Goal: Task Accomplishment & Management: Manage account settings

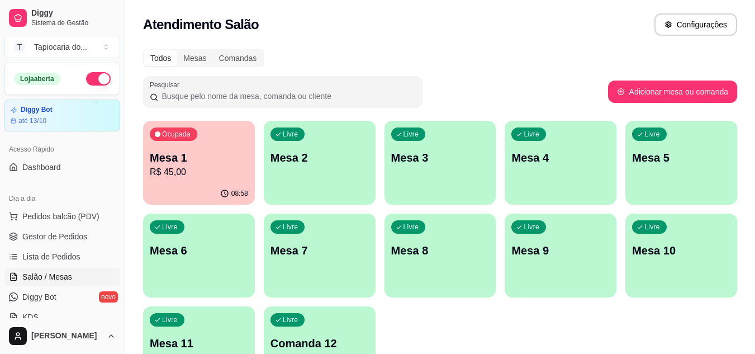
click at [318, 172] on div "Livre Mesa 2" at bounding box center [320, 156] width 112 height 70
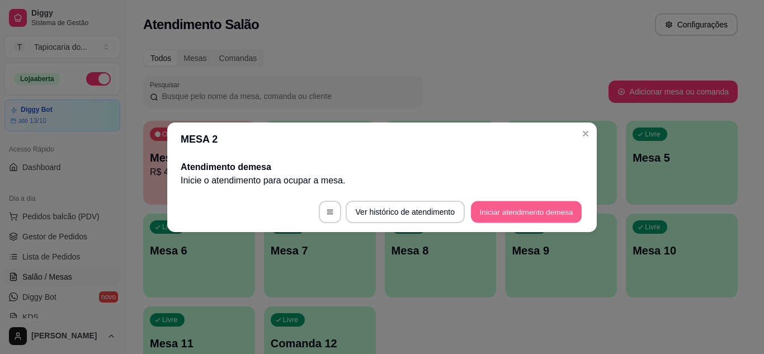
click at [550, 207] on button "Iniciar atendimento de mesa" at bounding box center [526, 212] width 111 height 22
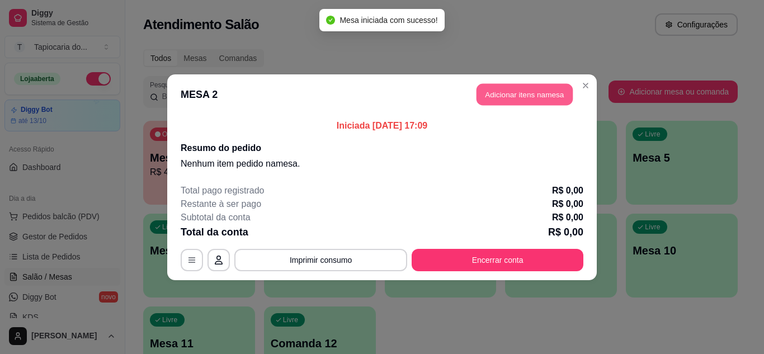
click at [507, 92] on button "Adicionar itens na mesa" at bounding box center [524, 94] width 96 height 22
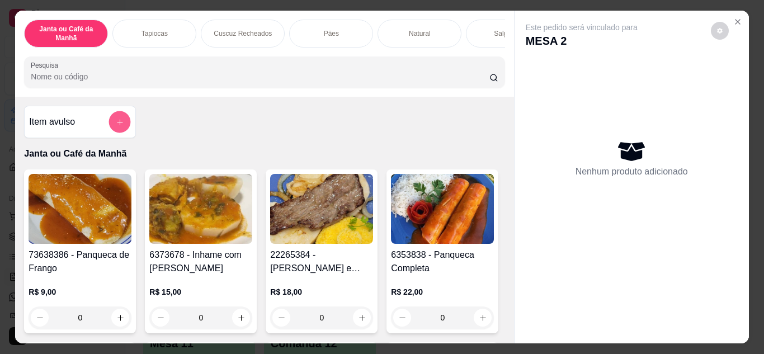
click at [111, 122] on button "add-separate-item" at bounding box center [120, 122] width 22 height 22
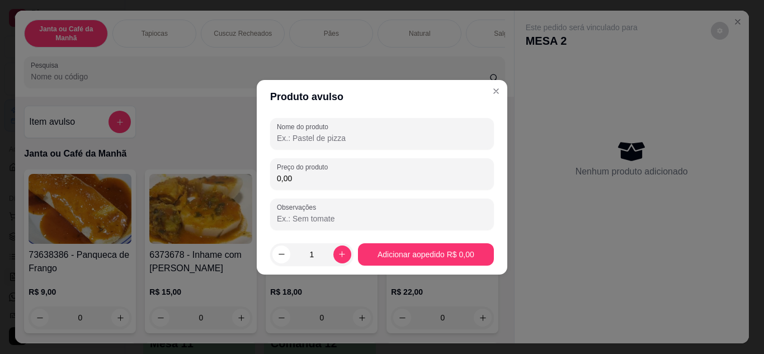
click at [308, 137] on input "Nome do produto" at bounding box center [382, 138] width 210 height 11
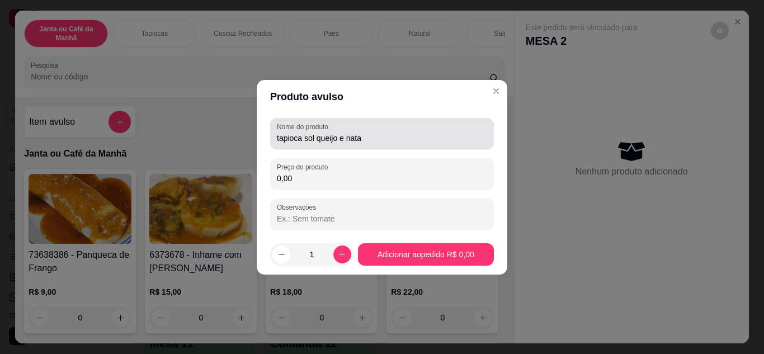
click at [273, 141] on div "Nome do produto tapioca sol queijo e nata" at bounding box center [382, 133] width 224 height 31
click at [276, 141] on div "Nome do produto tapioca sol queijo e nata" at bounding box center [382, 133] width 224 height 31
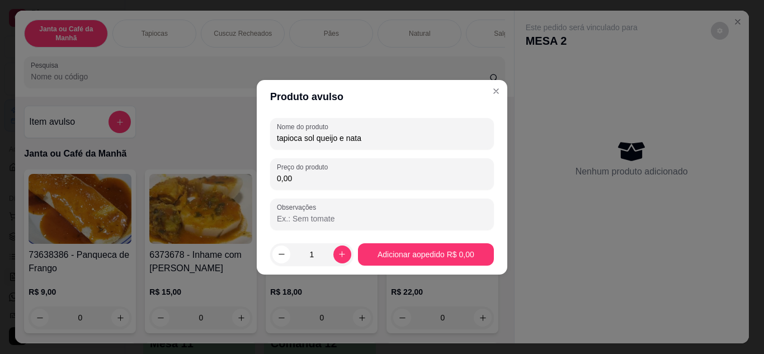
click at [277, 138] on input "tapioca sol queijo e nata" at bounding box center [382, 138] width 210 height 11
type input "2xtapioca sol queijo e nata"
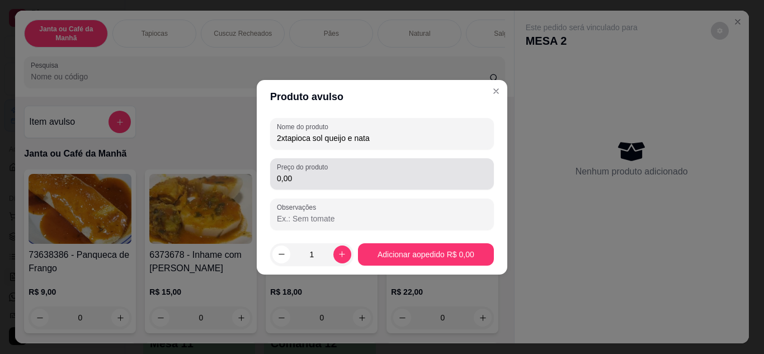
click at [308, 183] on input "0,00" at bounding box center [382, 178] width 210 height 11
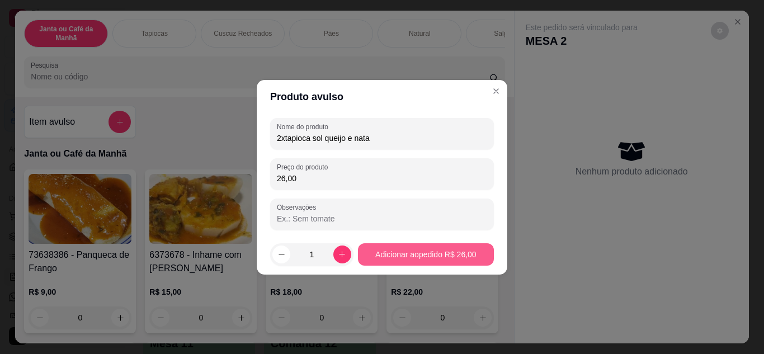
type input "26,00"
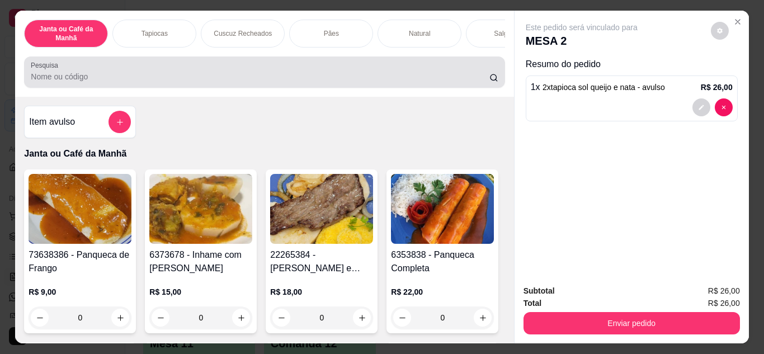
click at [295, 75] on input "Pesquisa" at bounding box center [260, 76] width 458 height 11
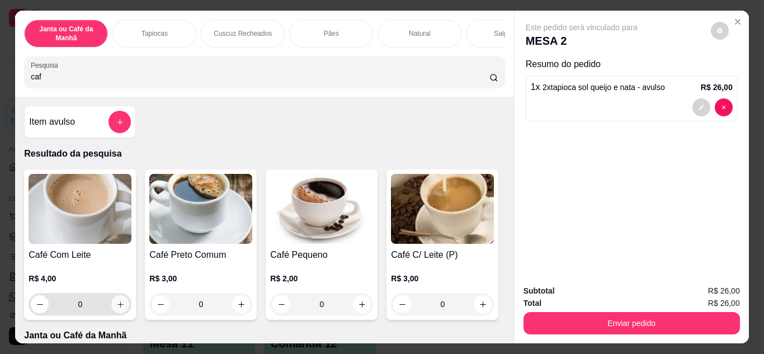
type input "caf"
click at [122, 315] on div "0" at bounding box center [80, 304] width 98 height 22
type input "1"
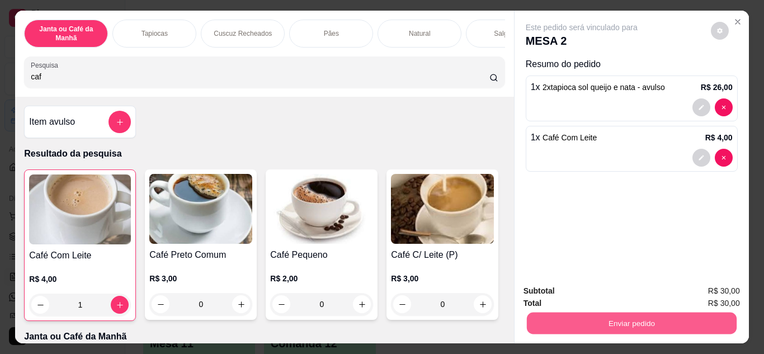
click at [560, 320] on button "Enviar pedido" at bounding box center [631, 324] width 210 height 22
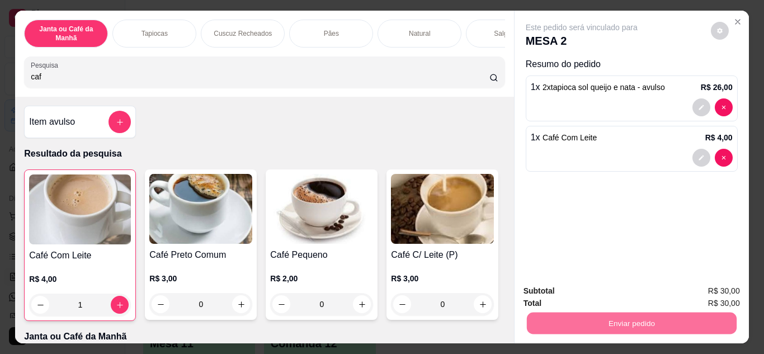
click at [707, 286] on button "Enviar pedido" at bounding box center [711, 291] width 62 height 21
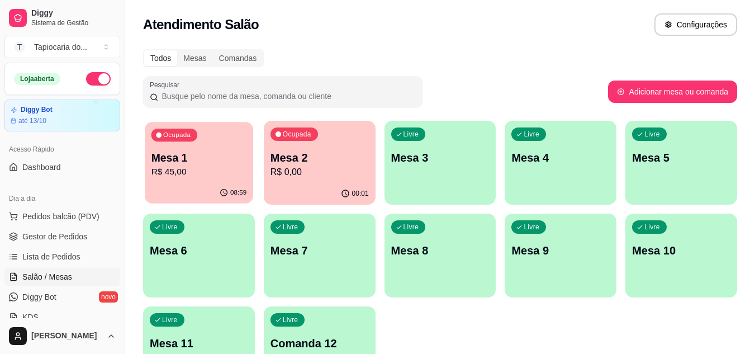
click at [182, 176] on p "R$ 45,00" at bounding box center [200, 172] width 96 height 13
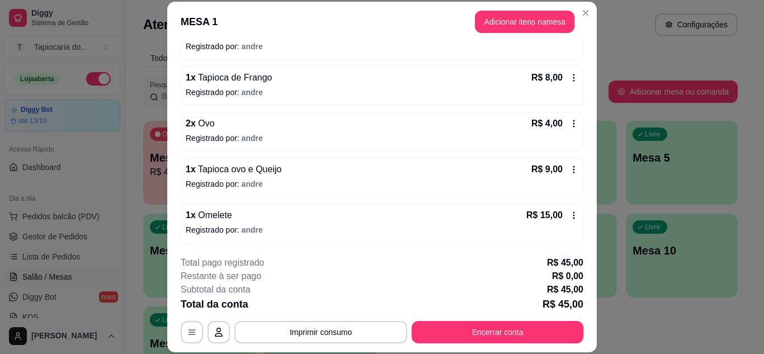
scroll to position [34, 0]
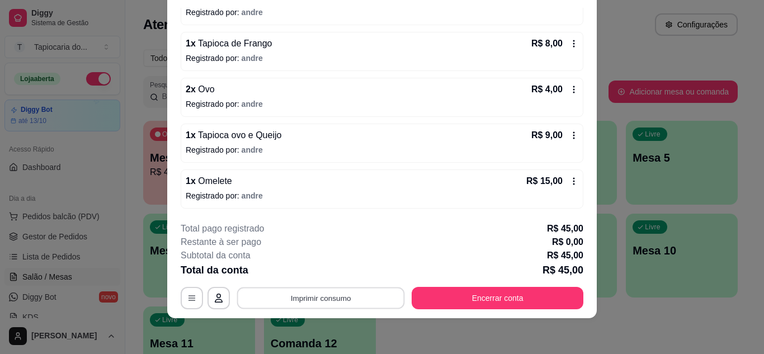
click at [369, 299] on button "Imprimir consumo" at bounding box center [321, 298] width 168 height 22
click at [483, 245] on div "Restante à ser pago R$ 0,00" at bounding box center [382, 241] width 403 height 13
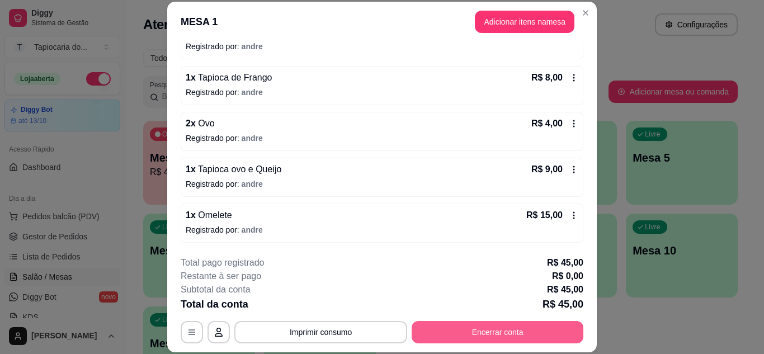
click at [503, 336] on button "Encerrar conta" at bounding box center [498, 332] width 172 height 22
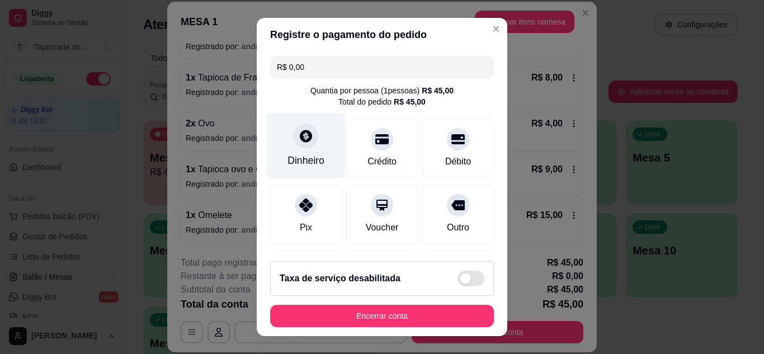
click at [315, 158] on div "Dinheiro" at bounding box center [305, 160] width 37 height 15
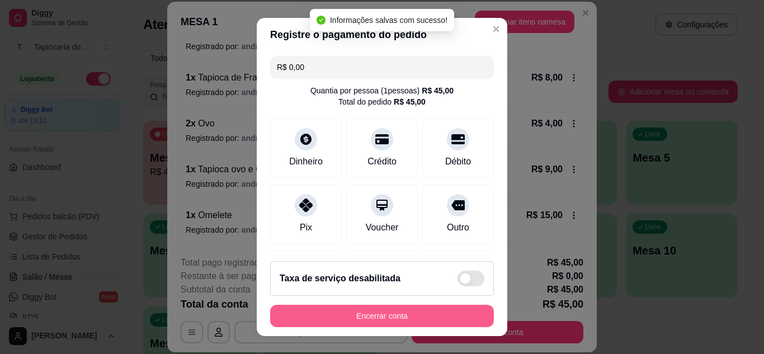
click at [388, 305] on button "Encerrar conta" at bounding box center [382, 316] width 224 height 22
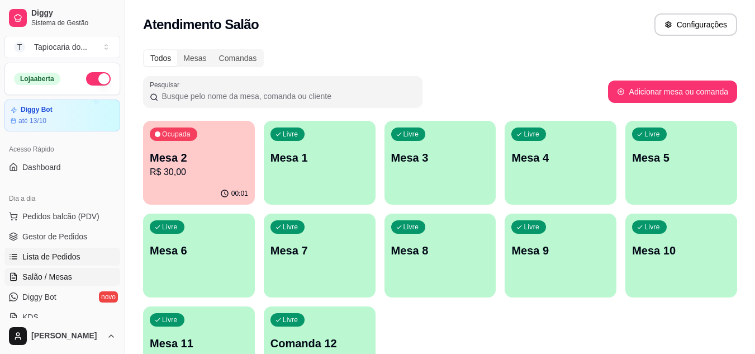
click at [30, 248] on link "Lista de Pedidos" at bounding box center [62, 257] width 116 height 18
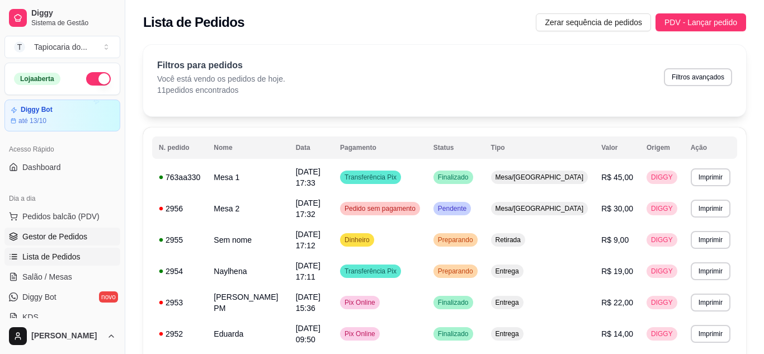
click at [31, 235] on span "Gestor de Pedidos" at bounding box center [54, 236] width 65 height 11
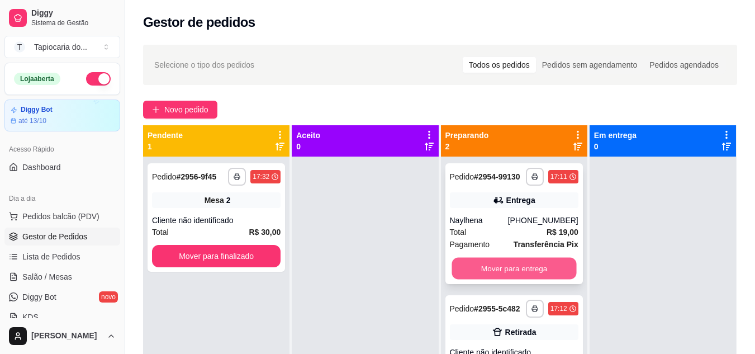
click at [491, 271] on button "Mover para entrega" at bounding box center [514, 269] width 125 height 22
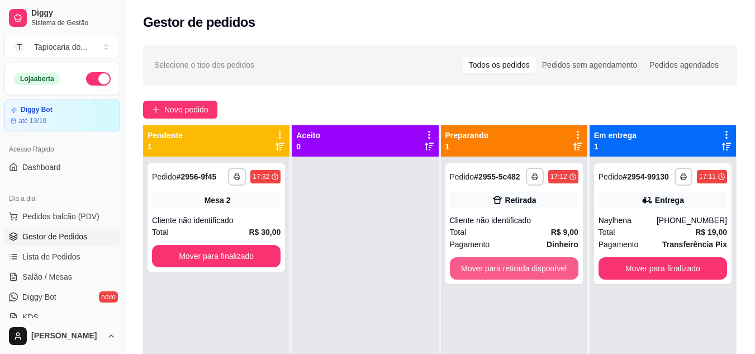
click at [491, 271] on button "Mover para retirada disponível" at bounding box center [514, 268] width 129 height 22
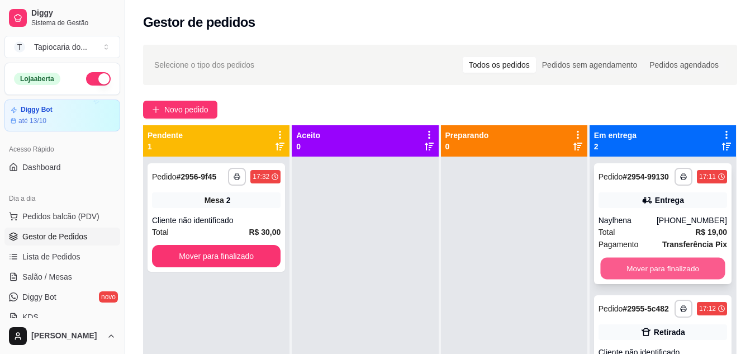
click at [617, 269] on button "Mover para finalizado" at bounding box center [663, 269] width 125 height 22
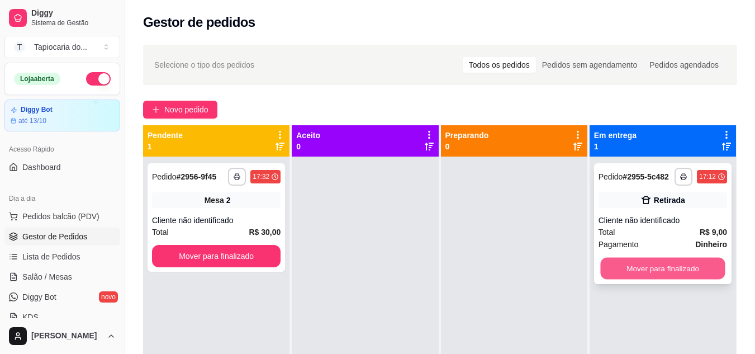
click at [624, 263] on button "Mover para finalizado" at bounding box center [663, 269] width 125 height 22
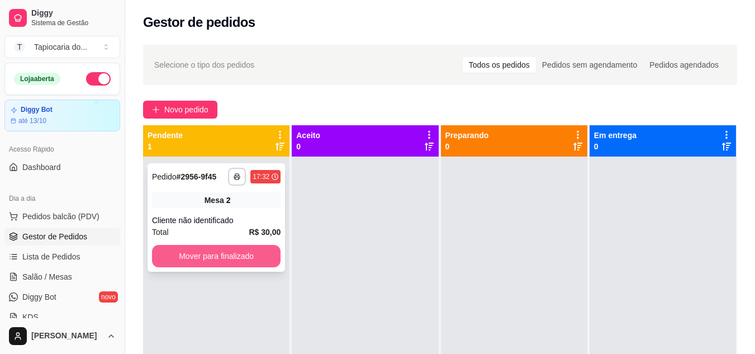
click at [186, 262] on button "Mover para finalizado" at bounding box center [216, 256] width 129 height 22
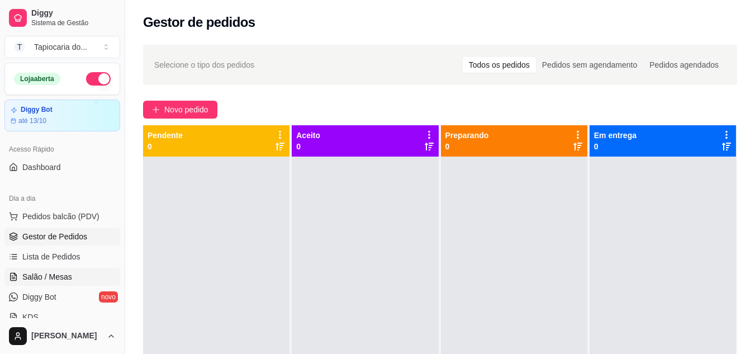
click at [62, 272] on span "Salão / Mesas" at bounding box center [47, 276] width 50 height 11
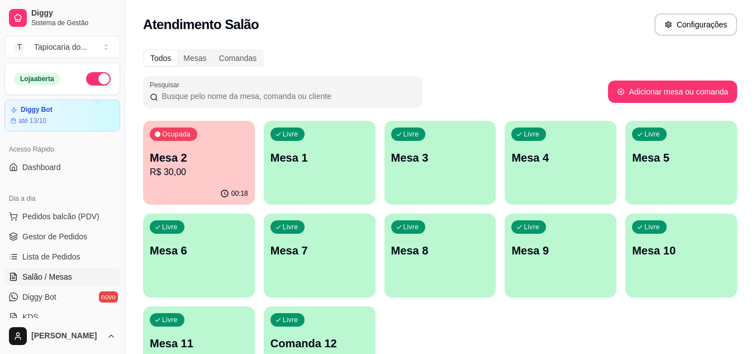
click at [215, 182] on div "Ocupada Mesa 2 R$ 30,00" at bounding box center [199, 152] width 112 height 62
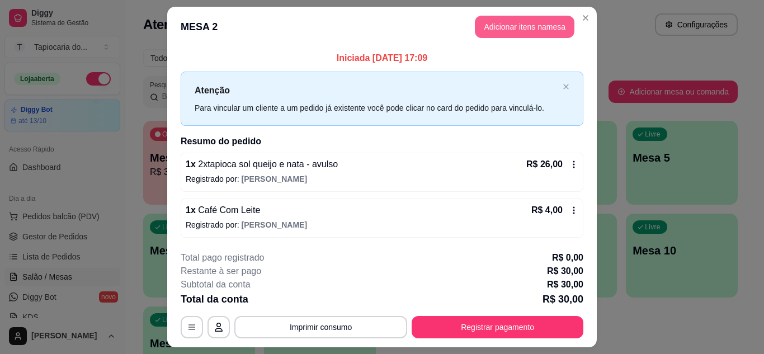
click at [496, 31] on button "Adicionar itens na mesa" at bounding box center [525, 27] width 100 height 22
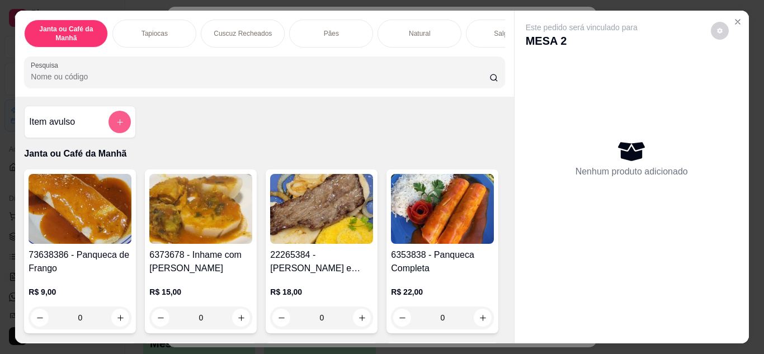
click at [112, 118] on button "add-separate-item" at bounding box center [119, 122] width 22 height 22
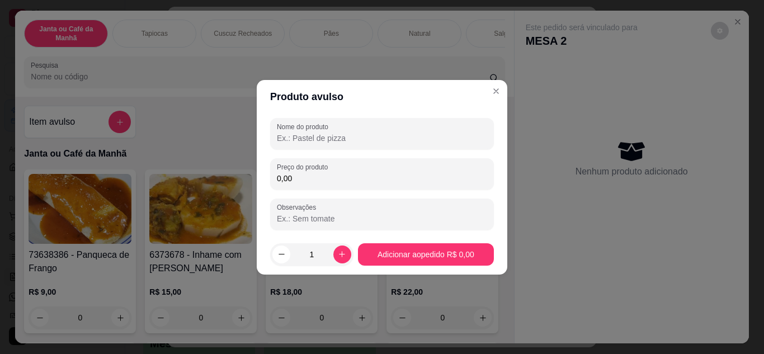
click at [320, 134] on input "Nome do produto" at bounding box center [382, 138] width 210 height 11
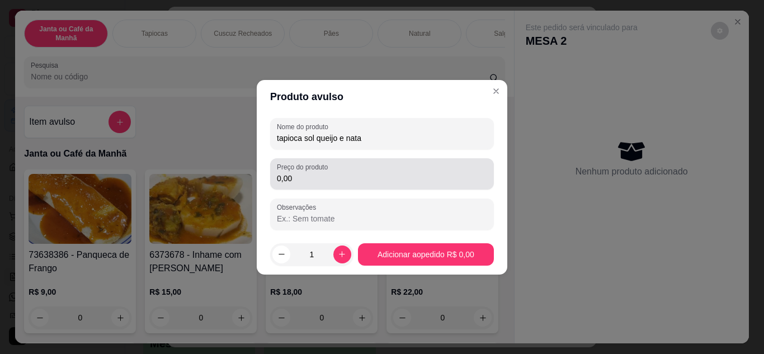
type input "tapioca sol queijo e nata"
click at [324, 177] on input "0,00" at bounding box center [382, 178] width 210 height 11
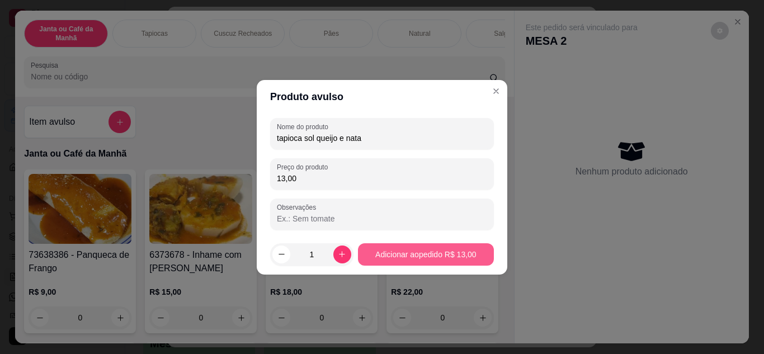
type input "13,00"
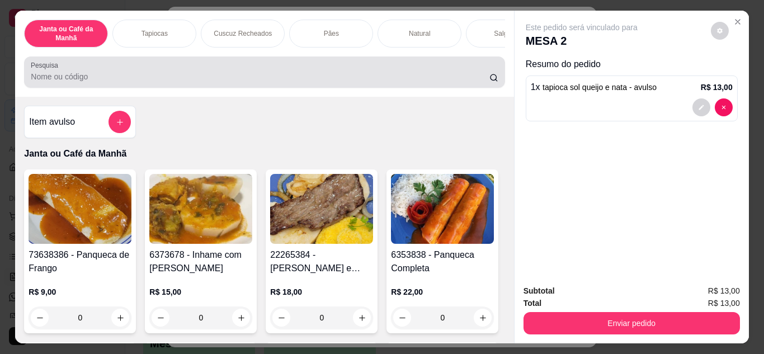
click at [143, 75] on input "Pesquisa" at bounding box center [260, 76] width 458 height 11
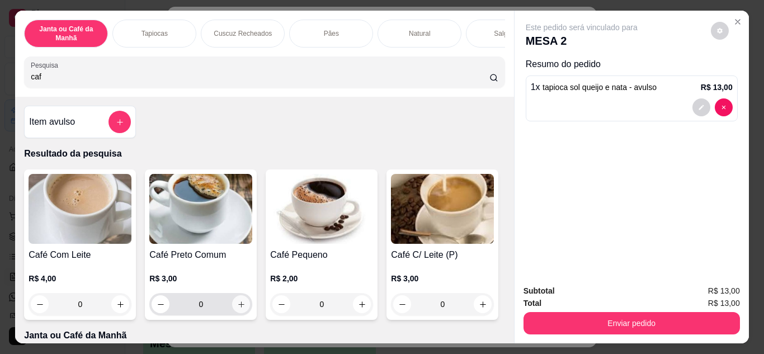
type input "caf"
click at [240, 309] on icon "increase-product-quantity" at bounding box center [241, 304] width 8 height 8
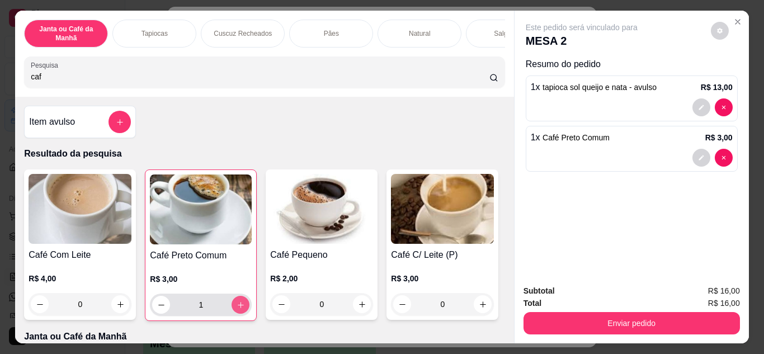
type input "1"
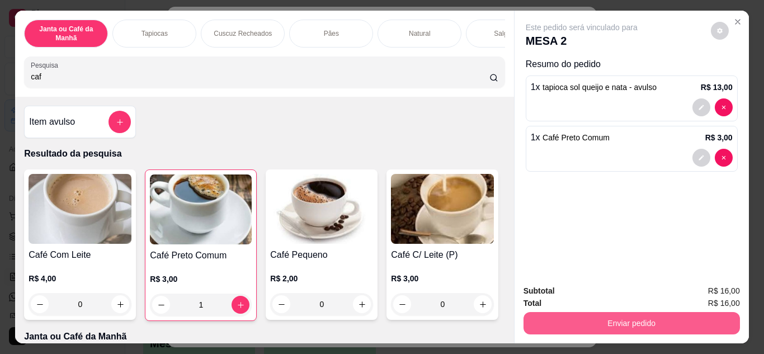
click at [545, 316] on button "Enviar pedido" at bounding box center [631, 323] width 216 height 22
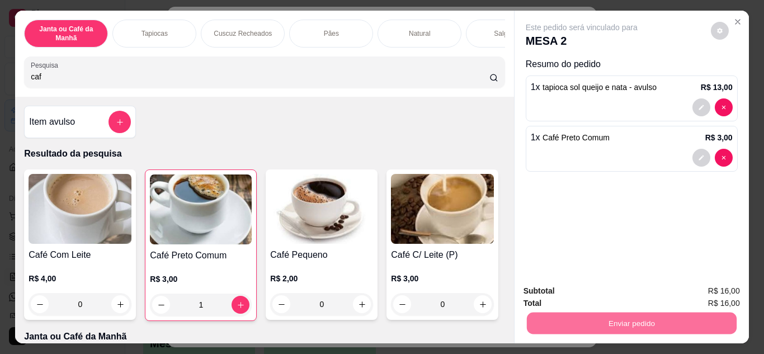
click at [704, 293] on button "Enviar pedido" at bounding box center [710, 291] width 63 height 21
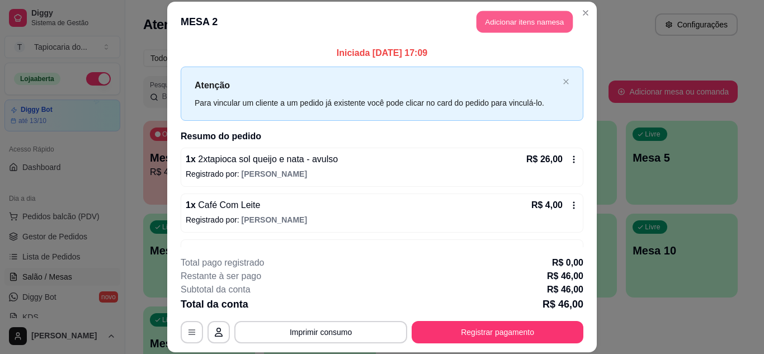
click at [536, 24] on button "Adicionar itens na mesa" at bounding box center [524, 22] width 96 height 22
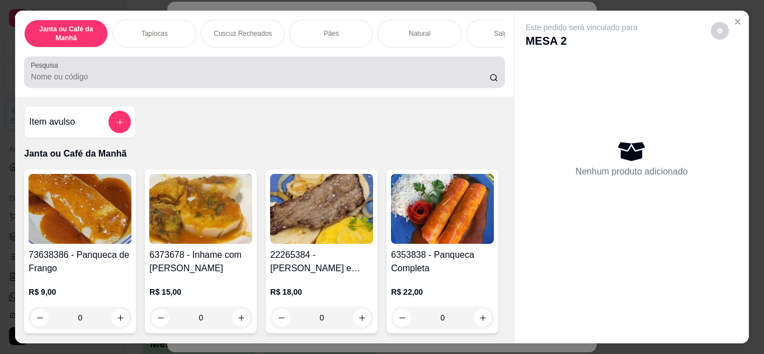
click at [353, 72] on div at bounding box center [264, 72] width 467 height 22
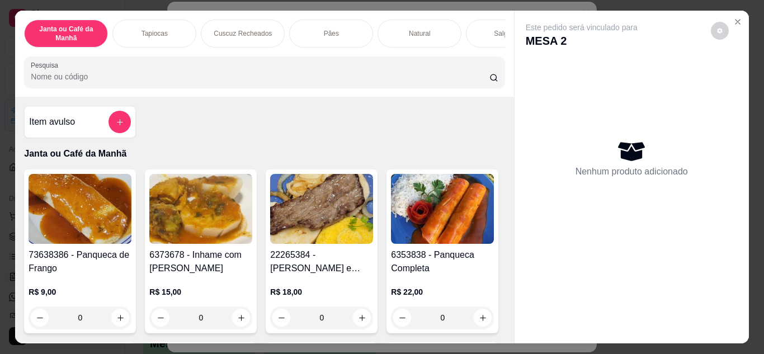
type input "t"
click at [110, 120] on button "add-separate-item" at bounding box center [119, 122] width 22 height 22
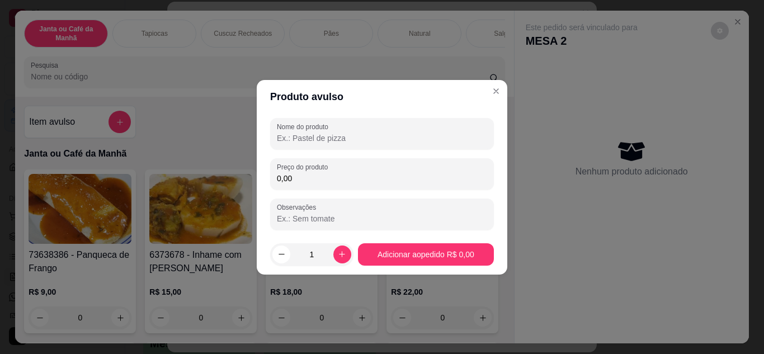
click at [285, 134] on input "Nome do produto" at bounding box center [382, 138] width 210 height 11
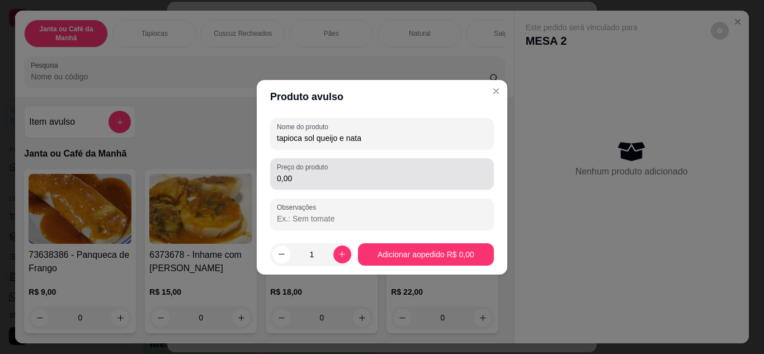
type input "tapioca sol queijo e nata"
click at [296, 177] on input "0,00" at bounding box center [382, 178] width 210 height 11
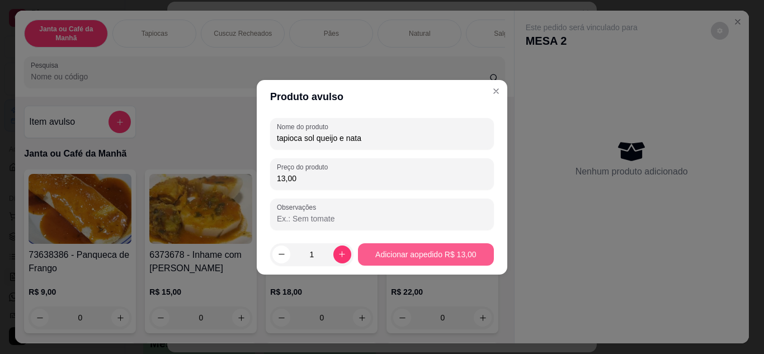
type input "13,00"
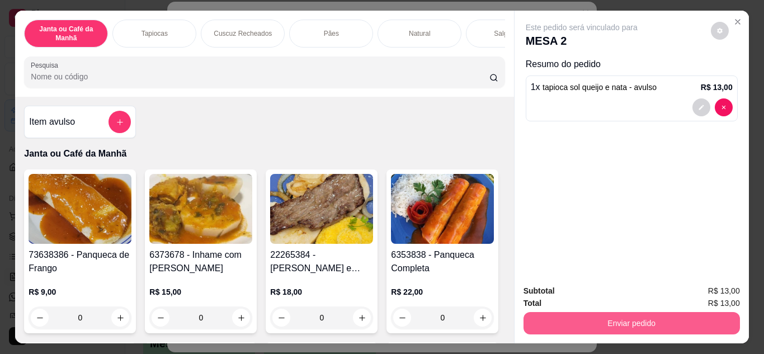
click at [659, 314] on button "Enviar pedido" at bounding box center [631, 323] width 216 height 22
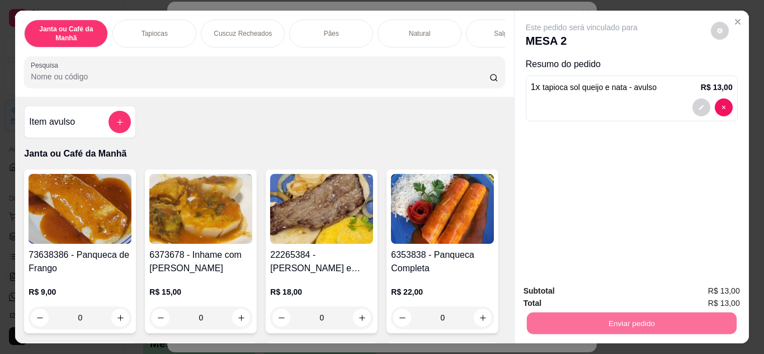
click at [712, 293] on button "Enviar pedido" at bounding box center [710, 291] width 63 height 21
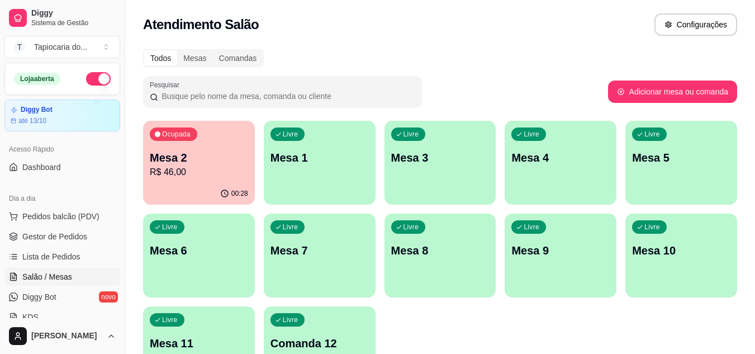
click at [660, 164] on p "Mesa 5" at bounding box center [681, 158] width 98 height 16
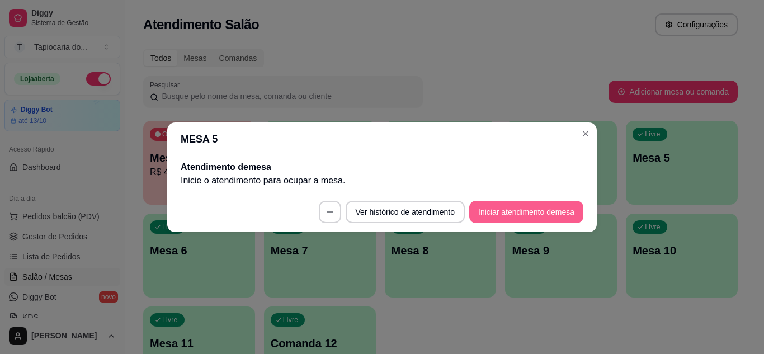
click at [535, 212] on button "Iniciar atendimento de mesa" at bounding box center [526, 212] width 114 height 22
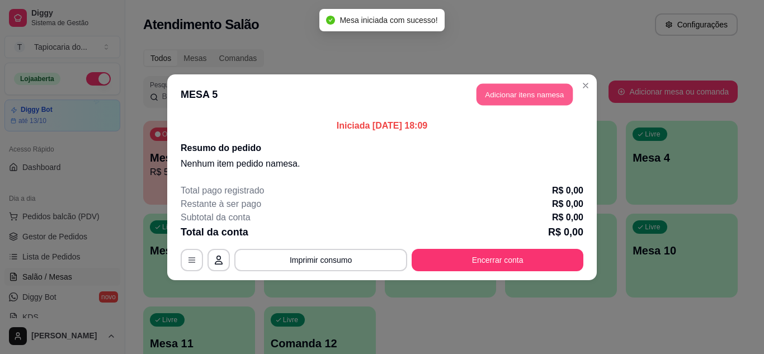
click at [512, 86] on button "Adicionar itens na mesa" at bounding box center [524, 94] width 96 height 22
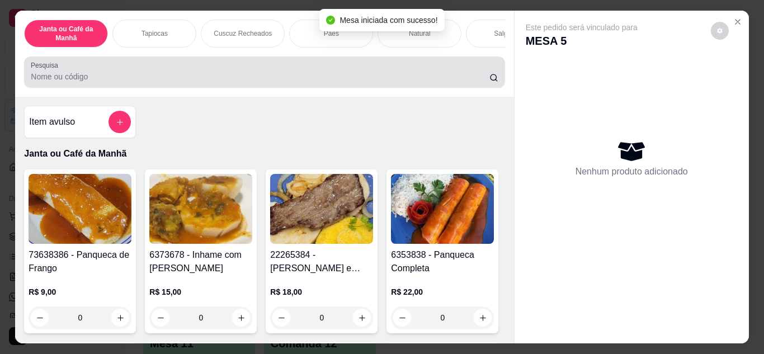
click at [458, 79] on input "Pesquisa" at bounding box center [260, 76] width 458 height 11
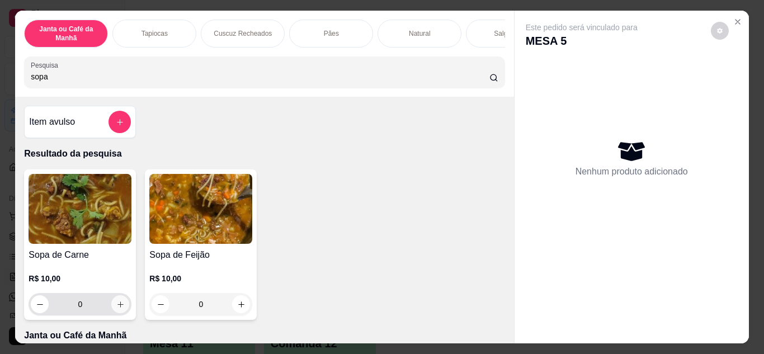
type input "sopa"
click at [116, 305] on icon "increase-product-quantity" at bounding box center [120, 304] width 8 height 8
type input "1"
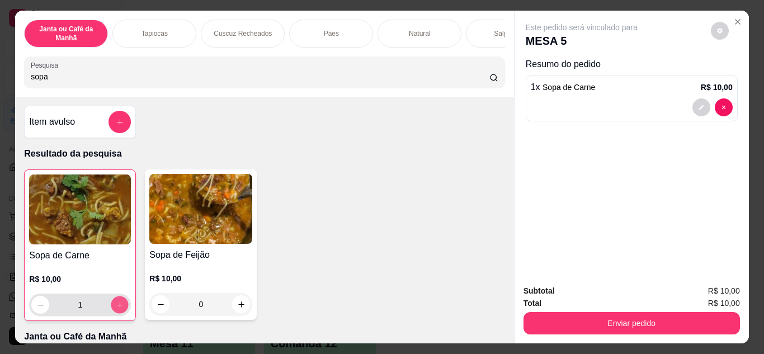
click at [115, 302] on button "increase-product-quantity" at bounding box center [119, 304] width 17 height 17
type input "2"
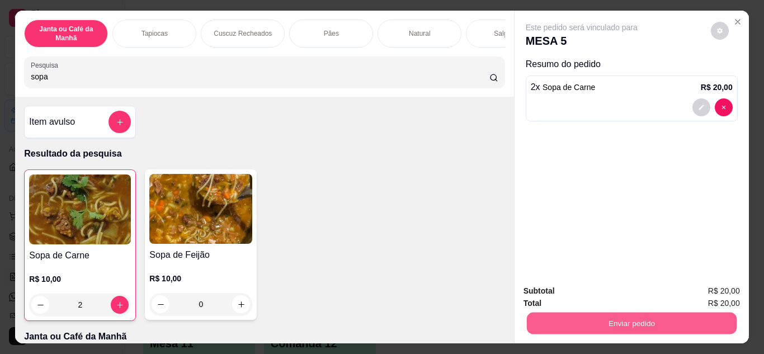
click at [570, 313] on button "Enviar pedido" at bounding box center [631, 324] width 210 height 22
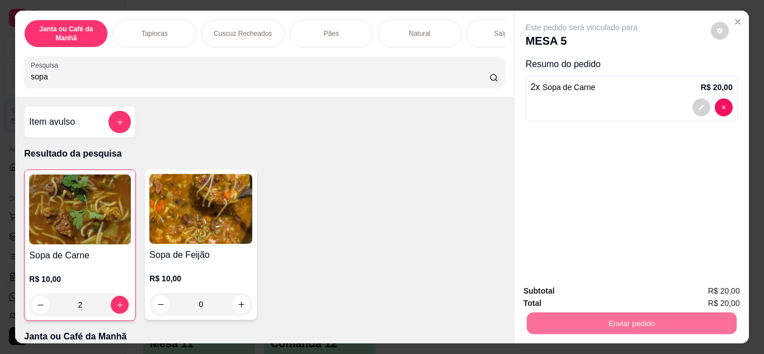
click at [737, 293] on button "Enviar pedido" at bounding box center [711, 291] width 62 height 21
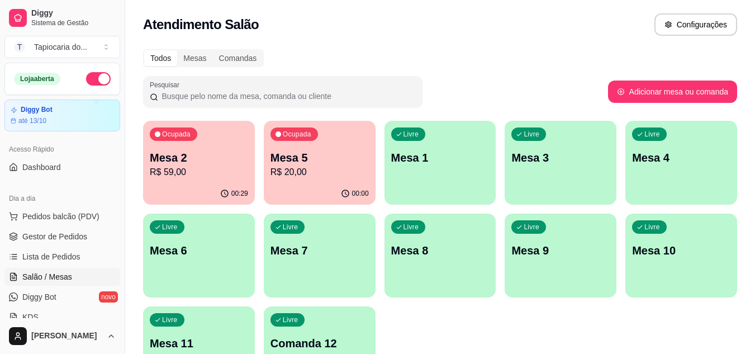
click at [309, 161] on p "Mesa 5" at bounding box center [320, 158] width 98 height 16
click at [48, 239] on span "Gestor de Pedidos" at bounding box center [54, 236] width 65 height 11
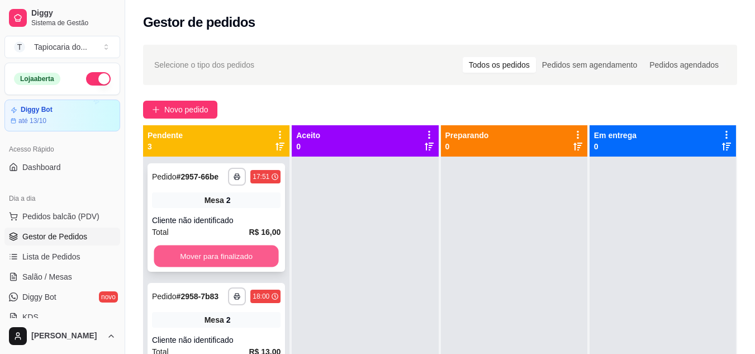
click at [245, 265] on button "Mover para finalizado" at bounding box center [216, 256] width 125 height 22
click at [250, 263] on button "Mover para finalizado" at bounding box center [216, 256] width 129 height 22
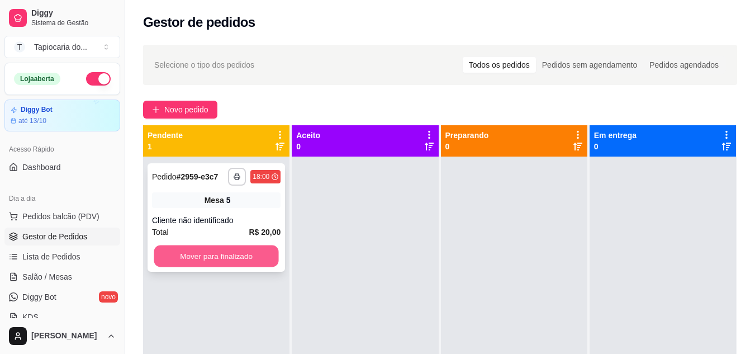
click at [255, 257] on button "Mover para finalizado" at bounding box center [216, 256] width 125 height 22
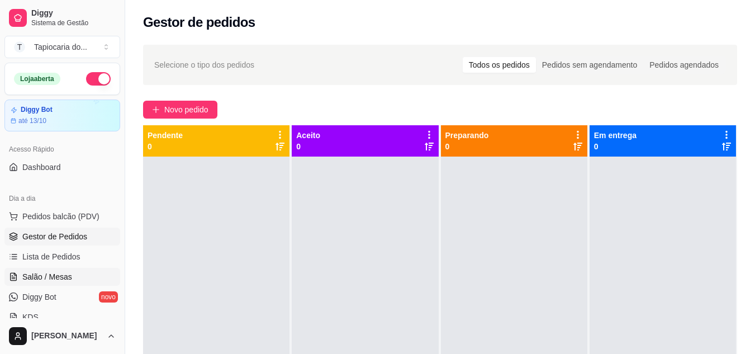
click at [63, 271] on link "Salão / Mesas" at bounding box center [62, 277] width 116 height 18
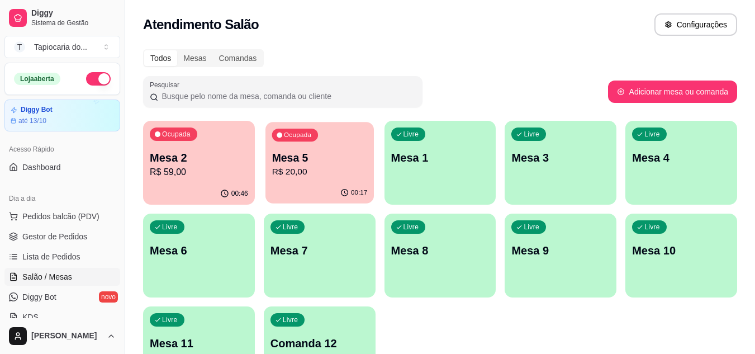
click at [291, 201] on div "00:17" at bounding box center [320, 192] width 108 height 21
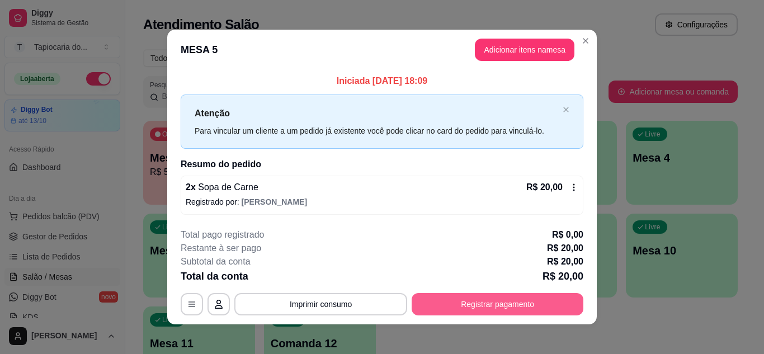
click at [499, 308] on button "Registrar pagamento" at bounding box center [498, 304] width 172 height 22
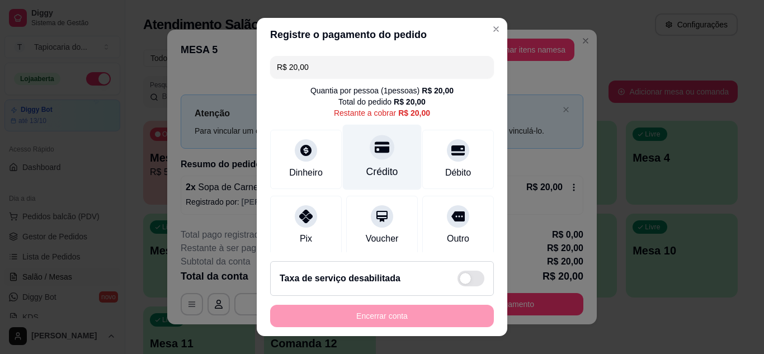
click at [384, 160] on div "Crédito" at bounding box center [382, 156] width 79 height 65
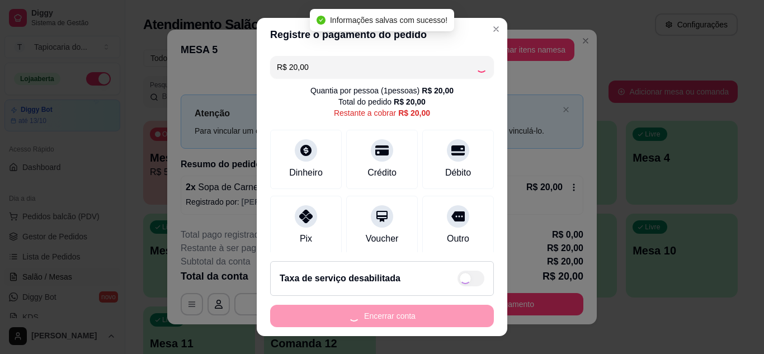
type input "R$ 0,00"
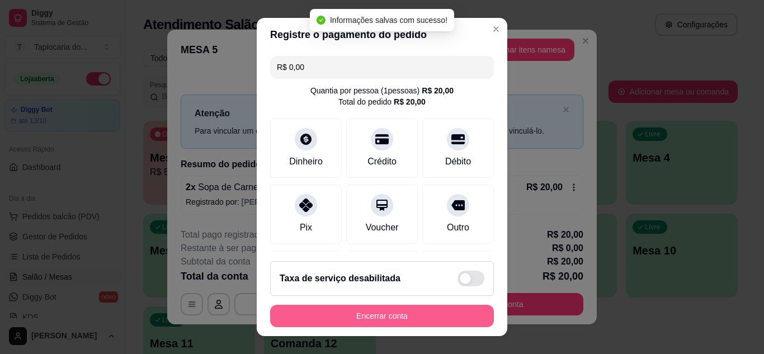
click at [428, 313] on button "Encerrar conta" at bounding box center [382, 316] width 224 height 22
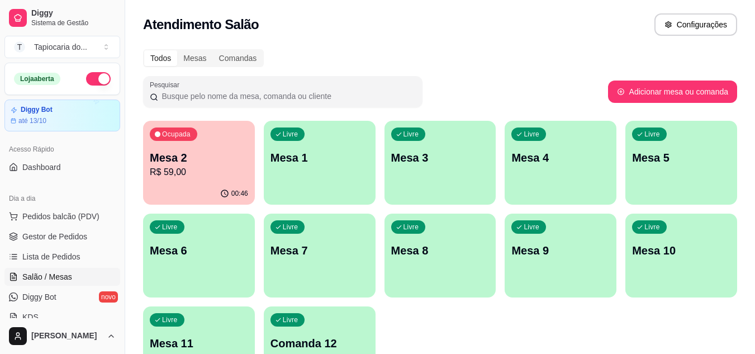
click at [154, 160] on p "Mesa 2" at bounding box center [199, 158] width 98 height 16
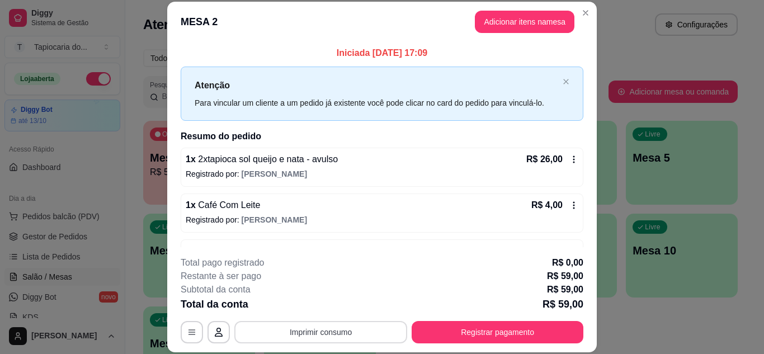
click at [304, 326] on button "Imprimir consumo" at bounding box center [320, 332] width 173 height 22
click at [320, 305] on button "Impressora" at bounding box center [320, 306] width 81 height 18
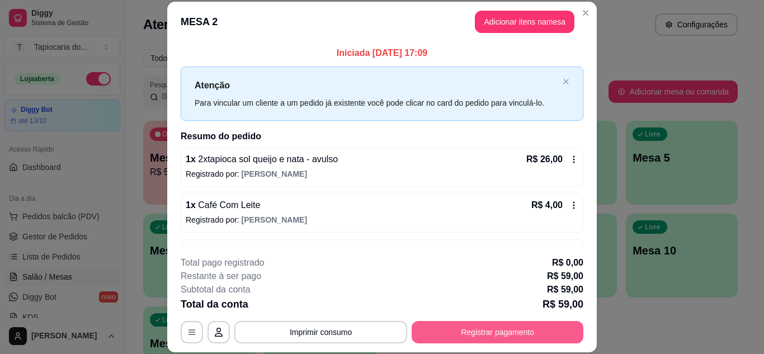
click at [549, 332] on button "Registrar pagamento" at bounding box center [498, 332] width 172 height 22
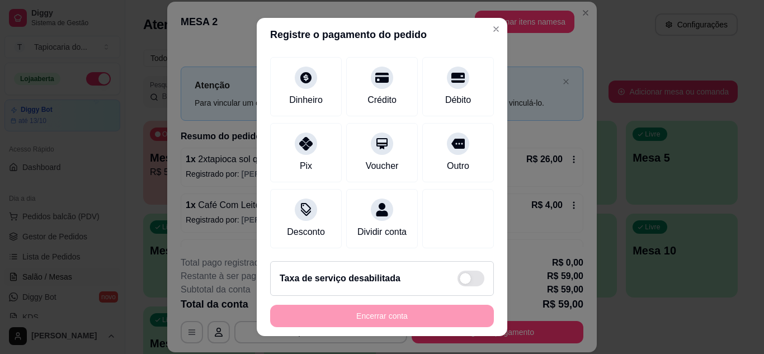
scroll to position [86, 0]
click at [304, 67] on icon at bounding box center [306, 74] width 15 height 15
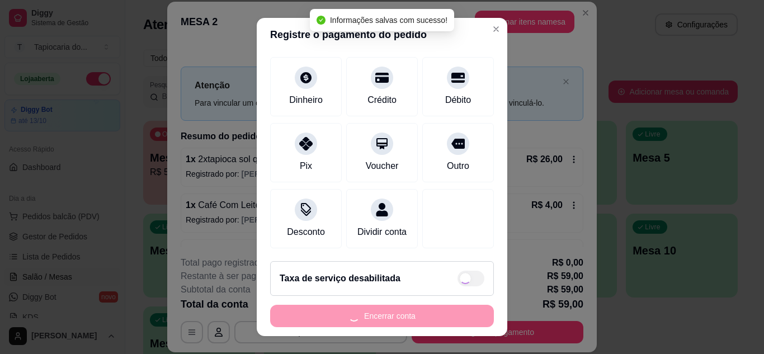
type input "R$ 0,00"
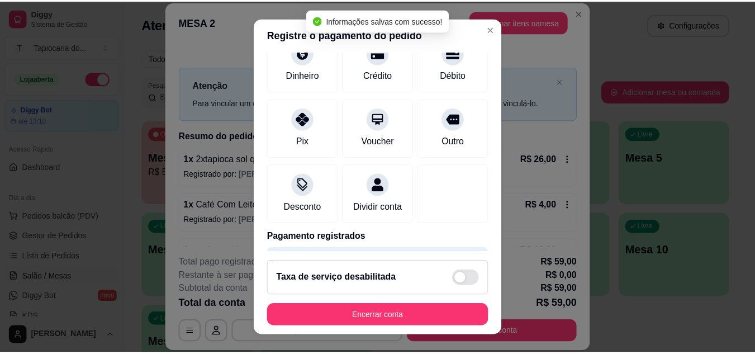
scroll to position [75, 0]
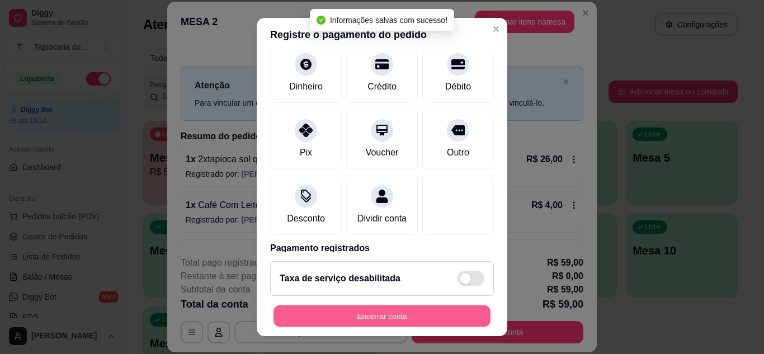
click at [443, 313] on button "Encerrar conta" at bounding box center [381, 316] width 217 height 22
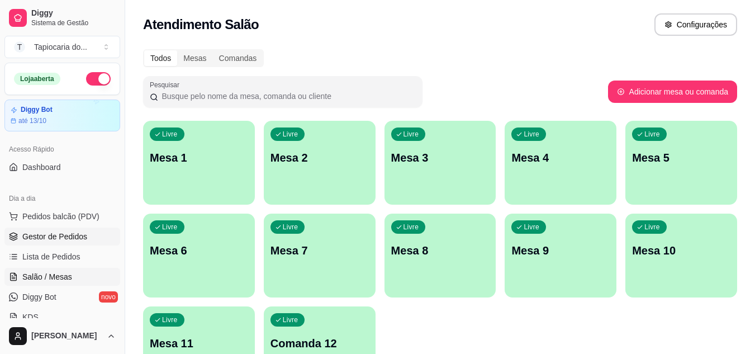
click at [56, 238] on span "Gestor de Pedidos" at bounding box center [54, 236] width 65 height 11
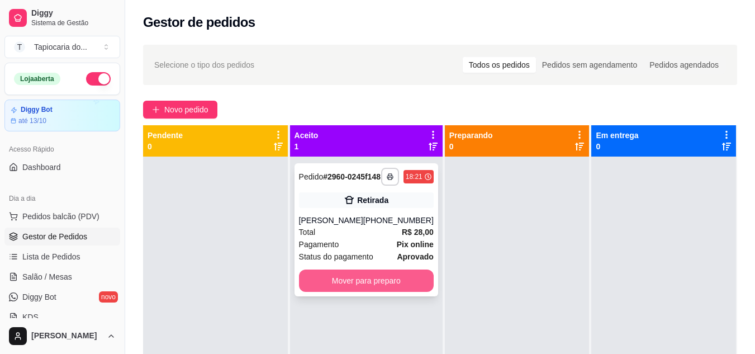
click at [360, 285] on button "Mover para preparo" at bounding box center [366, 281] width 135 height 22
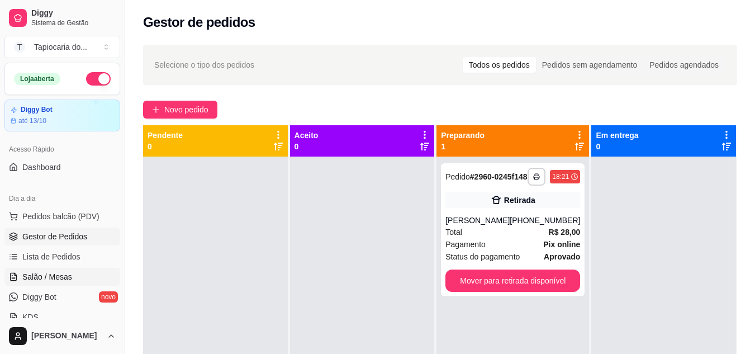
click at [54, 276] on span "Salão / Mesas" at bounding box center [47, 276] width 50 height 11
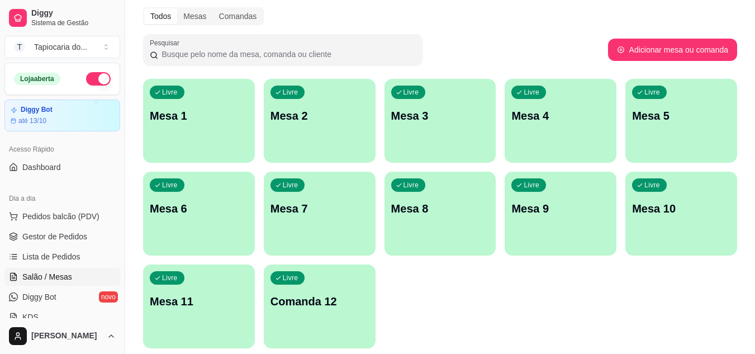
scroll to position [82, 0]
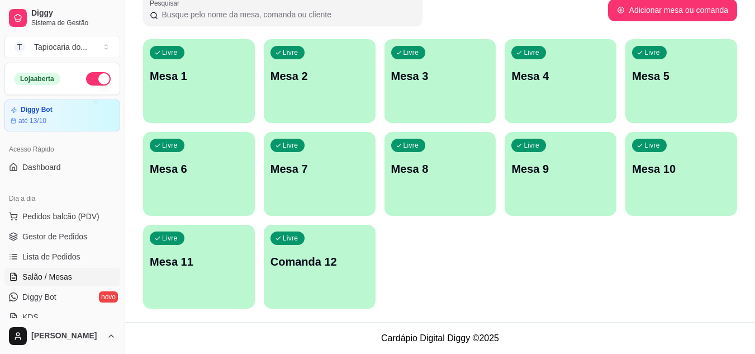
click at [422, 92] on div "Livre Mesa 3" at bounding box center [441, 74] width 112 height 70
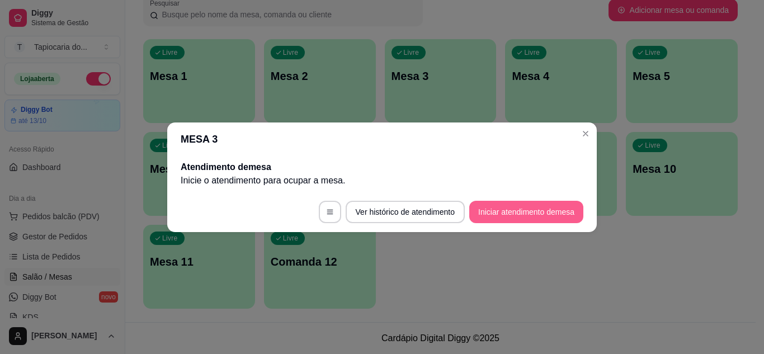
click at [538, 209] on button "Iniciar atendimento de mesa" at bounding box center [526, 212] width 114 height 22
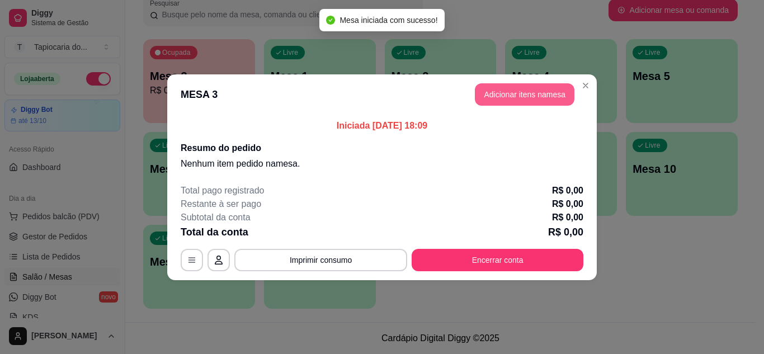
click at [496, 93] on button "Adicionar itens na mesa" at bounding box center [525, 94] width 100 height 22
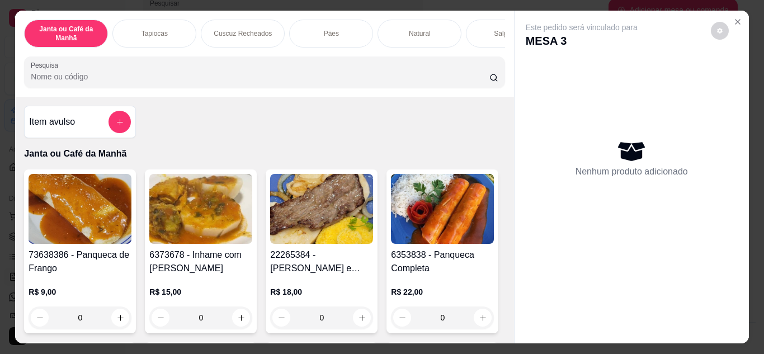
click at [381, 82] on input "Pesquisa" at bounding box center [260, 76] width 458 height 11
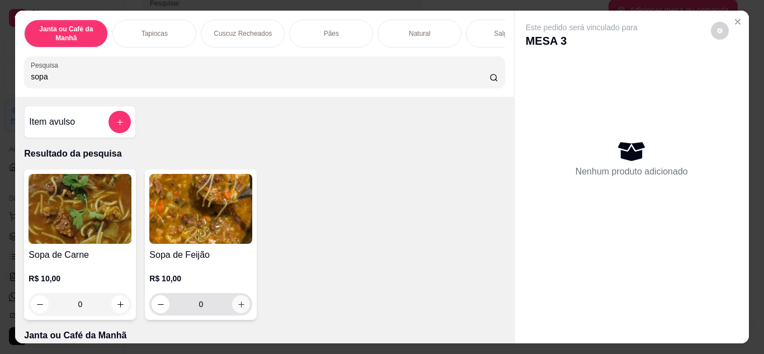
type input "sopa"
click at [243, 310] on button "increase-product-quantity" at bounding box center [241, 304] width 18 height 18
type input "1"
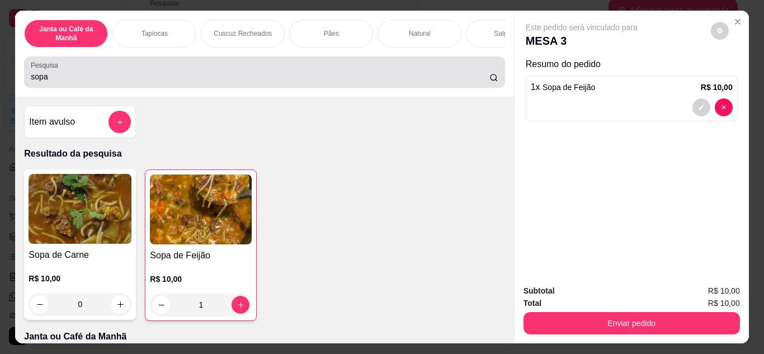
click at [233, 68] on div "sopa" at bounding box center [264, 72] width 467 height 22
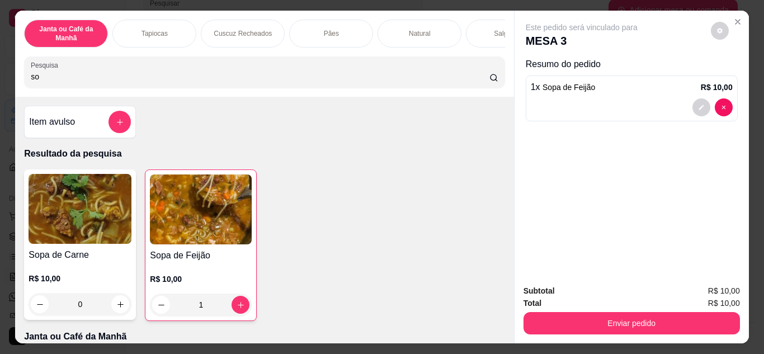
type input "s"
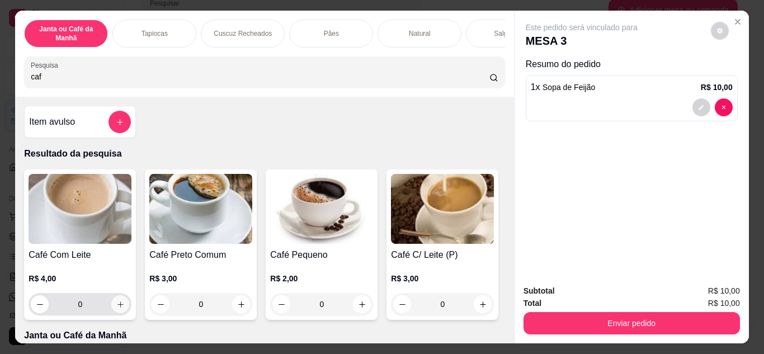
type input "caf"
click at [112, 305] on button "increase-product-quantity" at bounding box center [120, 303] width 17 height 17
type input "1"
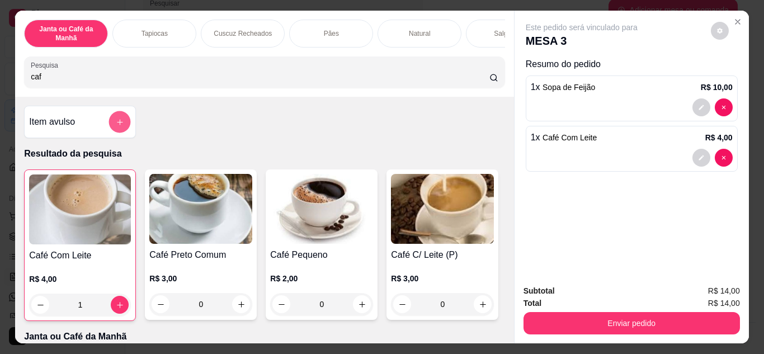
click at [116, 126] on icon "add-separate-item" at bounding box center [120, 122] width 8 height 8
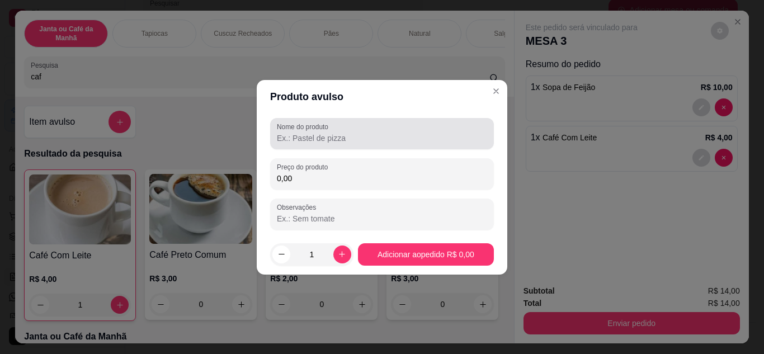
click at [304, 146] on div "Nome do produto" at bounding box center [382, 133] width 224 height 31
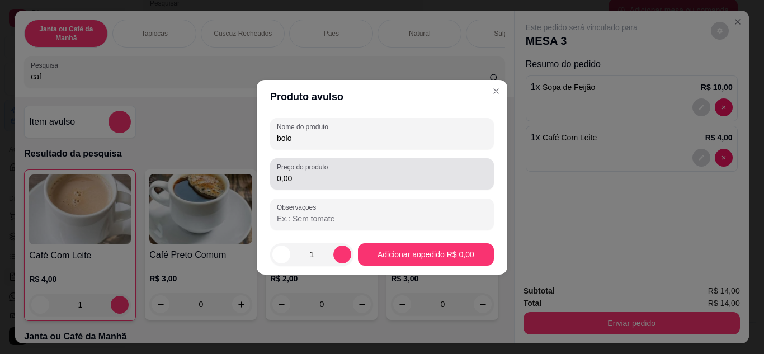
type input "bolo"
click at [333, 182] on input "0,00" at bounding box center [382, 178] width 210 height 11
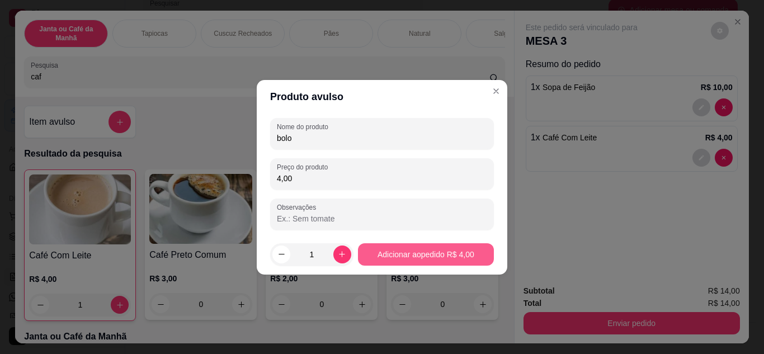
type input "4,00"
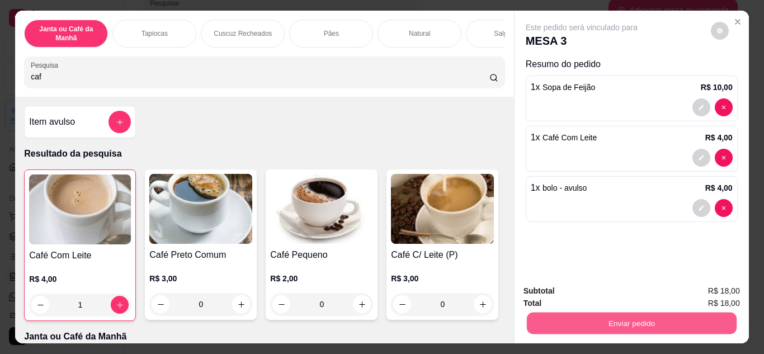
click at [661, 314] on button "Enviar pedido" at bounding box center [631, 324] width 210 height 22
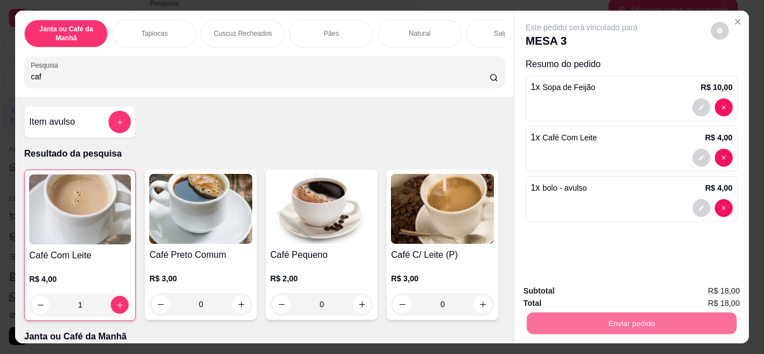
click at [660, 297] on button "Registrar cliente" at bounding box center [636, 291] width 74 height 21
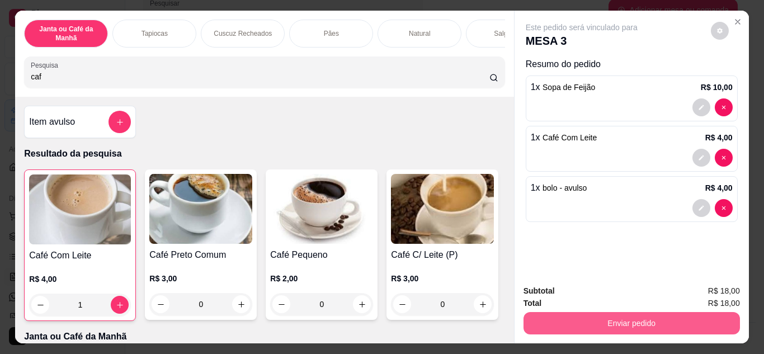
click at [655, 316] on button "Enviar pedido" at bounding box center [631, 323] width 216 height 22
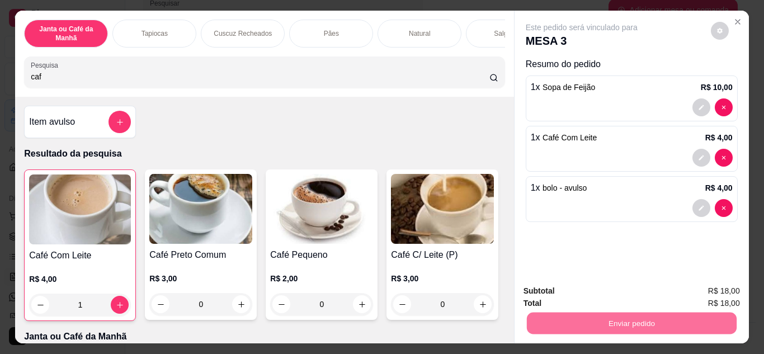
click at [741, 294] on button "Enviar pedido" at bounding box center [711, 291] width 62 height 21
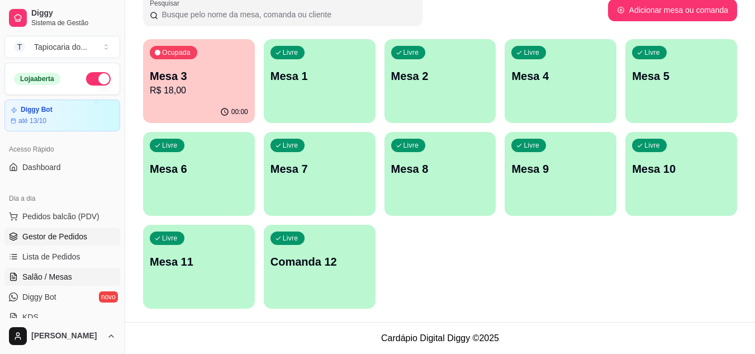
click at [41, 234] on span "Gestor de Pedidos" at bounding box center [54, 236] width 65 height 11
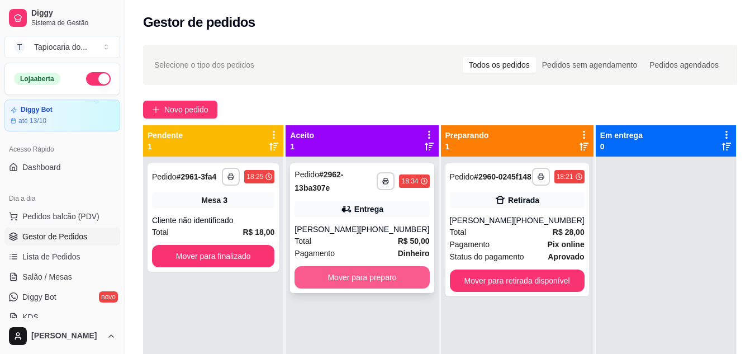
click at [341, 289] on button "Mover para preparo" at bounding box center [362, 277] width 135 height 22
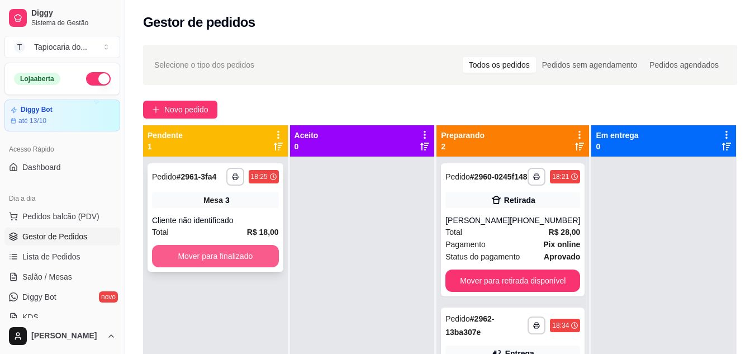
click at [198, 260] on button "Mover para finalizado" at bounding box center [215, 256] width 127 height 22
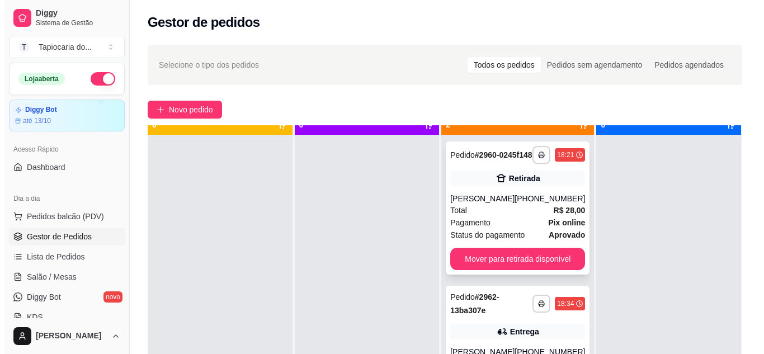
scroll to position [31, 0]
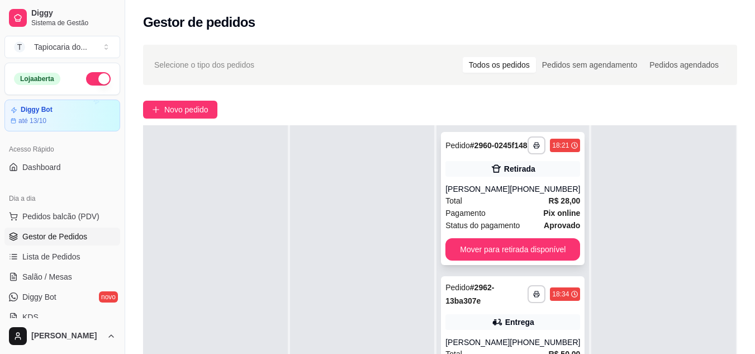
click at [515, 228] on span "Status do pagamento" at bounding box center [483, 225] width 74 height 12
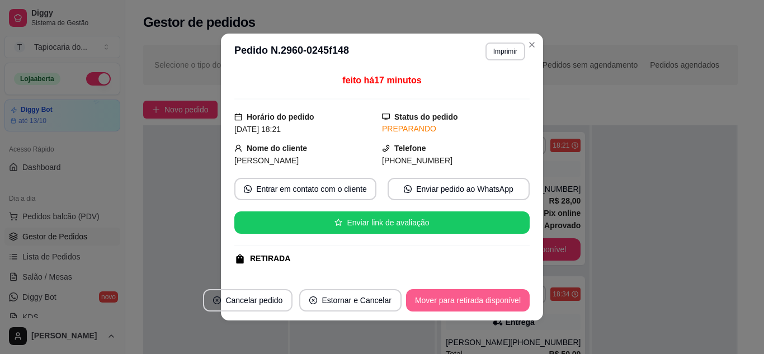
click at [493, 298] on button "Mover para retirada disponível" at bounding box center [468, 300] width 124 height 22
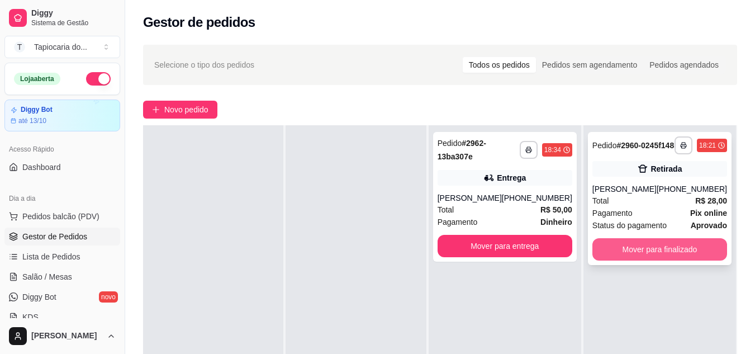
click at [666, 257] on button "Mover para finalizado" at bounding box center [660, 249] width 135 height 22
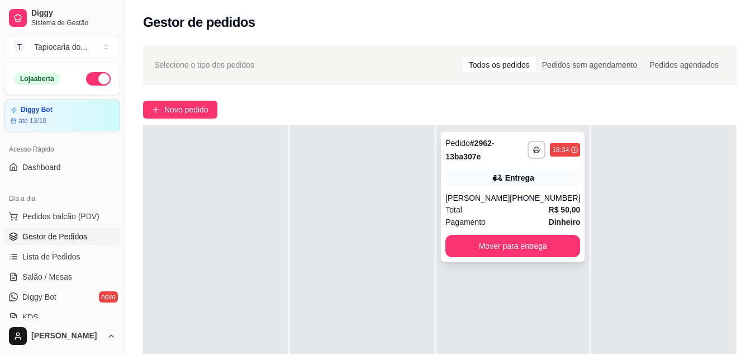
click at [504, 204] on div "[PERSON_NAME]" at bounding box center [478, 197] width 64 height 11
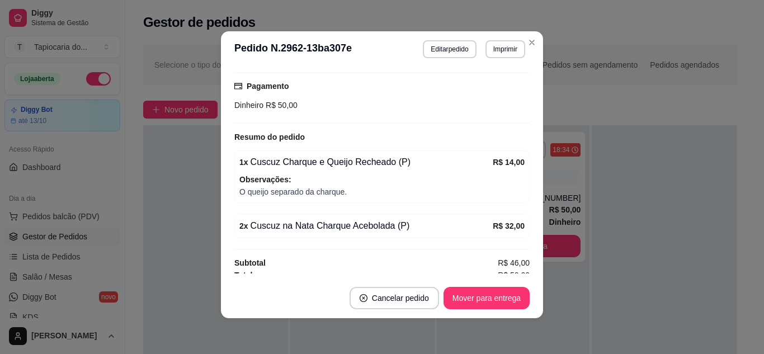
scroll to position [296, 0]
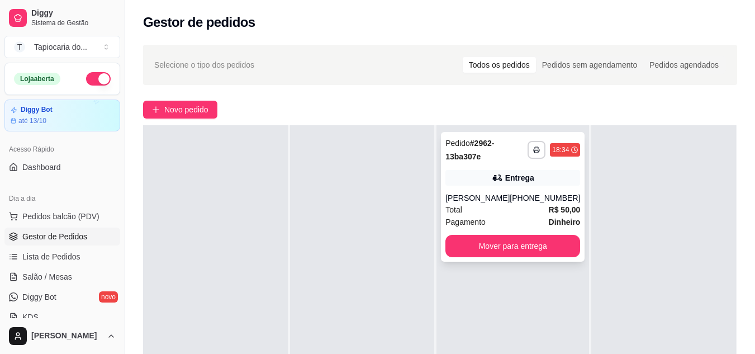
click at [517, 172] on div "Entrega" at bounding box center [513, 178] width 135 height 16
click at [55, 275] on span "Salão / Mesas" at bounding box center [47, 276] width 50 height 11
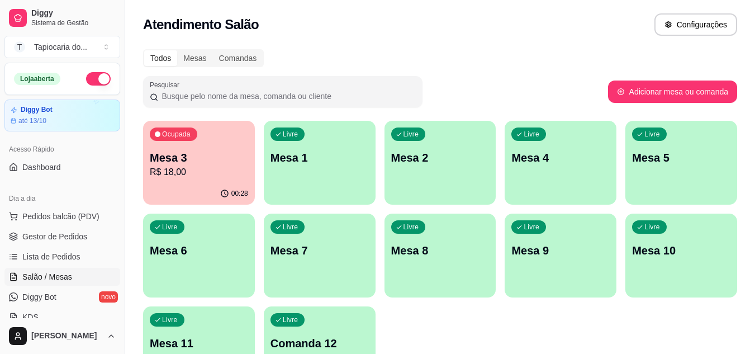
click at [186, 158] on p "Mesa 3" at bounding box center [199, 158] width 98 height 16
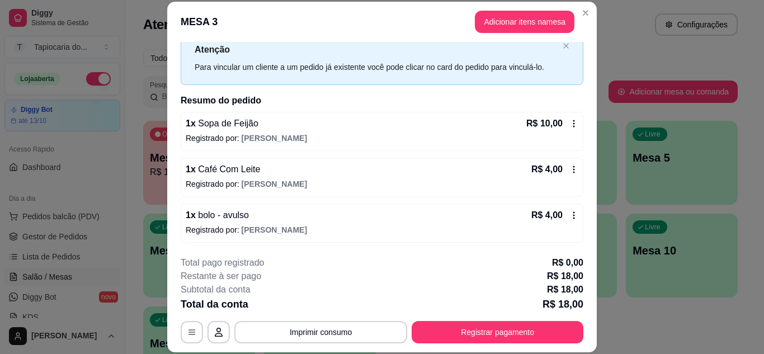
scroll to position [34, 0]
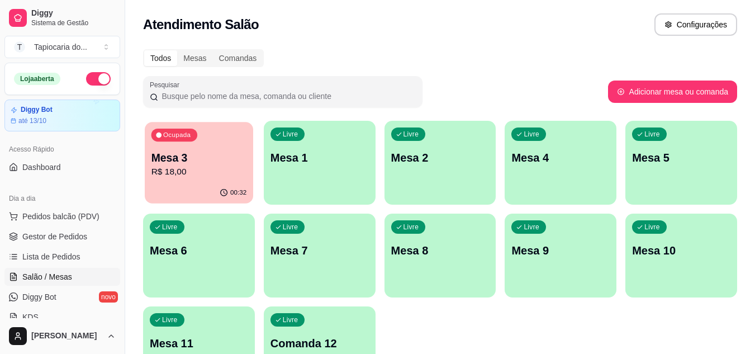
click at [196, 185] on div "00:32" at bounding box center [199, 192] width 108 height 21
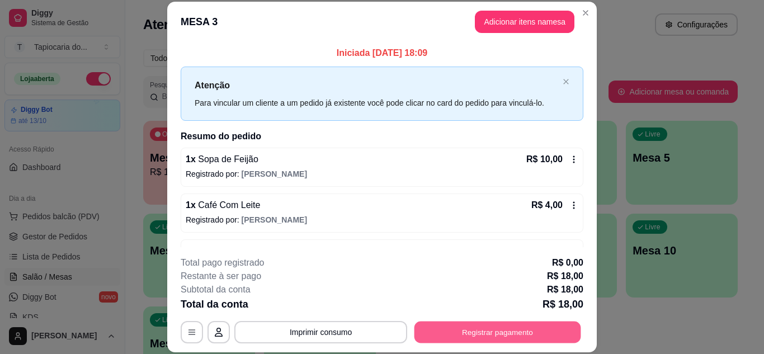
click at [474, 331] on button "Registrar pagamento" at bounding box center [497, 332] width 167 height 22
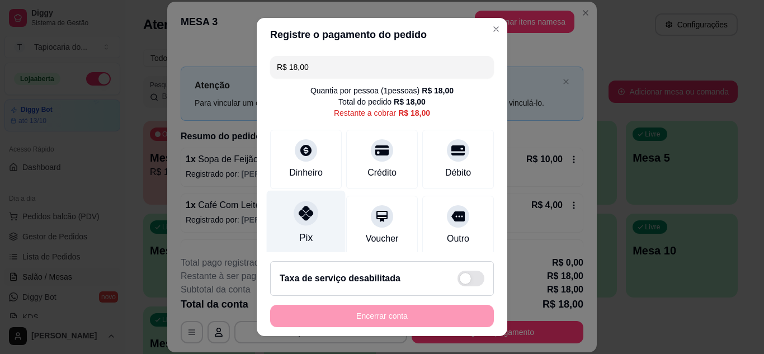
drag, startPoint x: 299, startPoint y: 237, endPoint x: 323, endPoint y: 230, distance: 25.0
click at [304, 232] on div "Pix" at bounding box center [305, 237] width 13 height 15
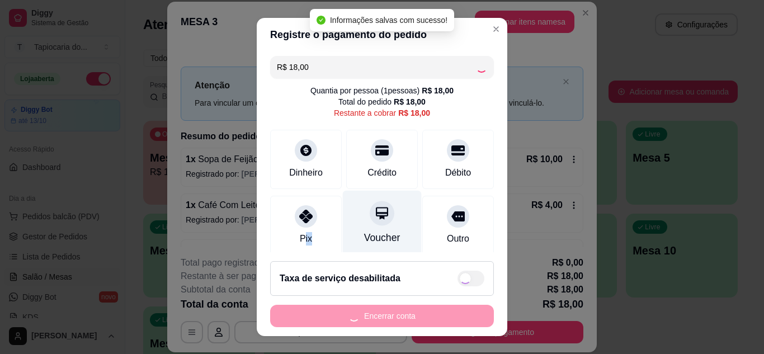
type input "R$ 0,00"
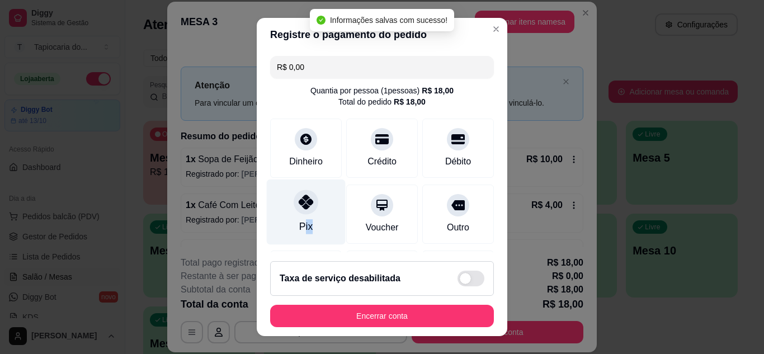
click at [315, 228] on div "Pix" at bounding box center [306, 211] width 79 height 65
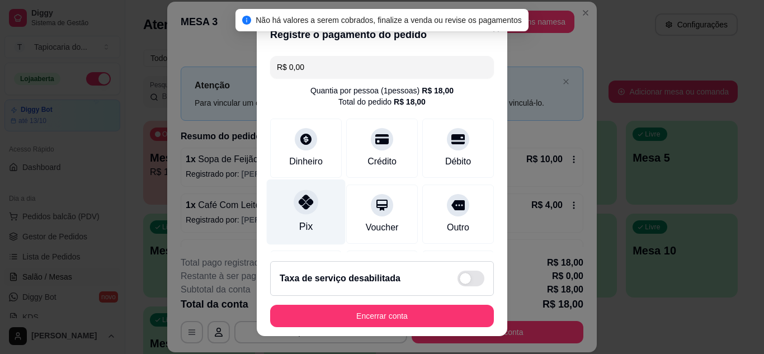
click at [328, 202] on div "Pix" at bounding box center [306, 211] width 79 height 65
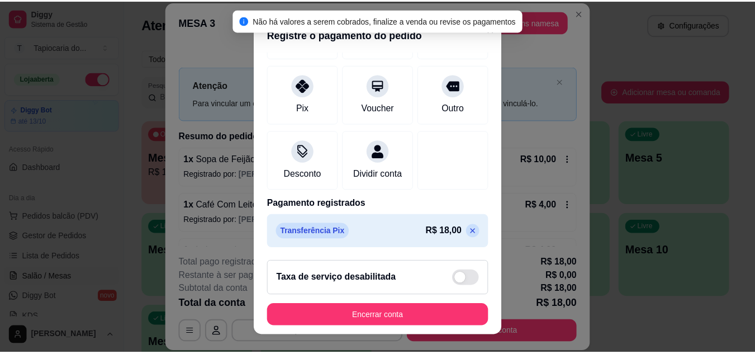
scroll to position [18, 0]
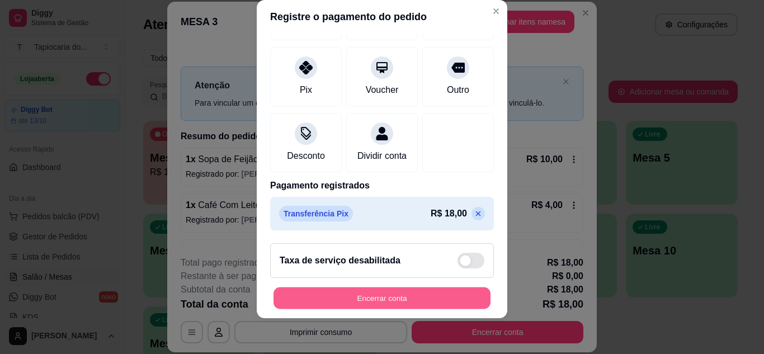
click at [436, 288] on button "Encerrar conta" at bounding box center [381, 298] width 217 height 22
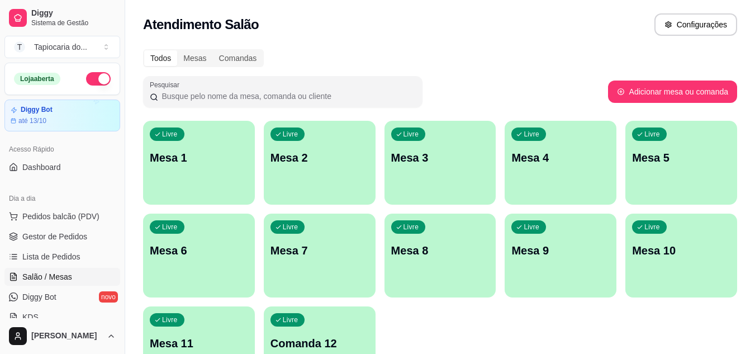
click at [299, 164] on p "Mesa 2" at bounding box center [320, 158] width 98 height 16
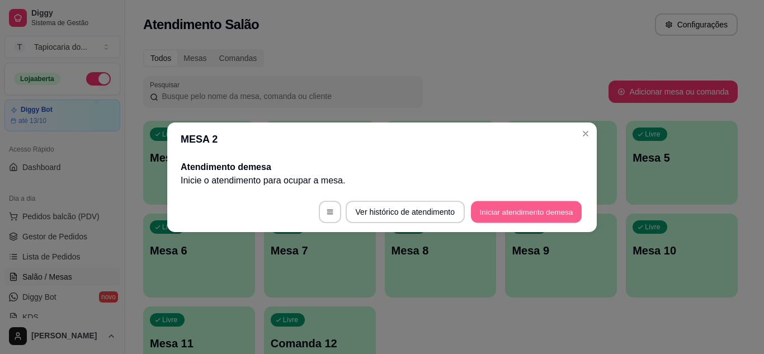
click at [519, 212] on button "Iniciar atendimento de mesa" at bounding box center [526, 212] width 111 height 22
drag, startPoint x: 584, startPoint y: 124, endPoint x: 576, endPoint y: 126, distance: 8.3
click at [578, 126] on header "MESA 2" at bounding box center [381, 139] width 429 height 34
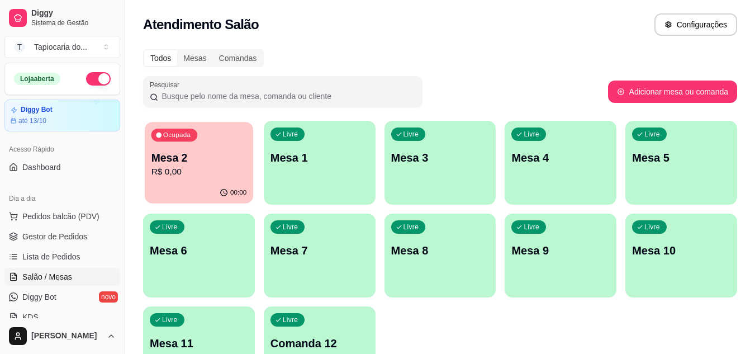
click at [164, 168] on p "R$ 0,00" at bounding box center [200, 172] width 96 height 13
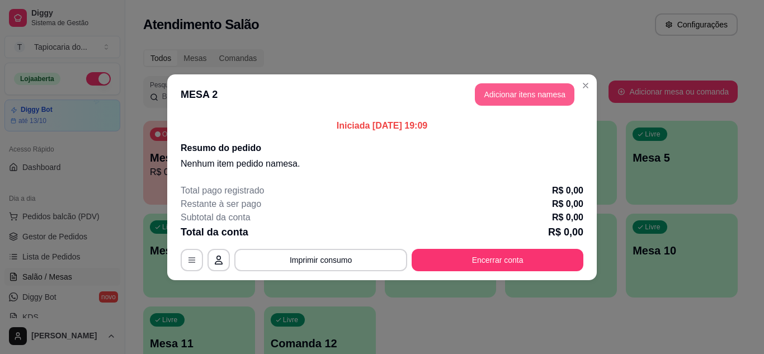
click at [522, 87] on button "Adicionar itens na mesa" at bounding box center [525, 94] width 100 height 22
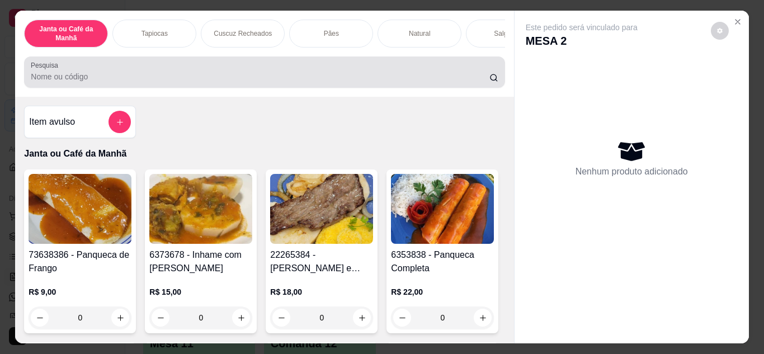
click at [452, 82] on input "Pesquisa" at bounding box center [260, 76] width 458 height 11
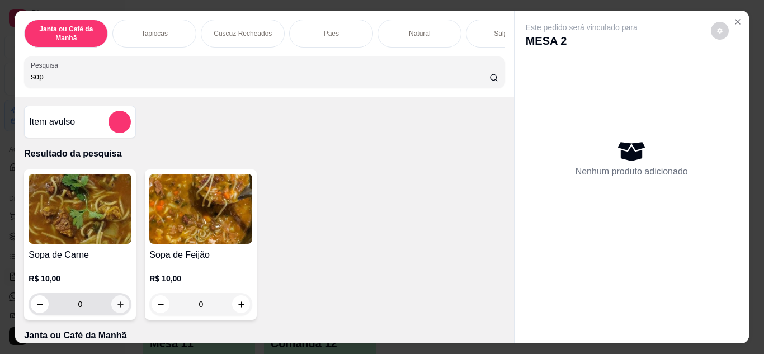
type input "sop"
click at [122, 305] on button "increase-product-quantity" at bounding box center [120, 304] width 18 height 18
type input "1"
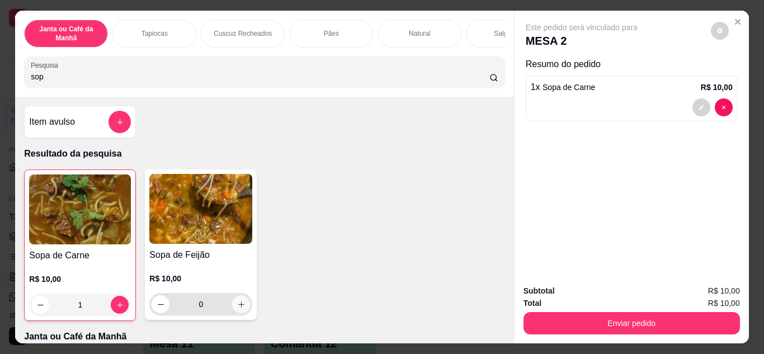
click at [237, 309] on icon "increase-product-quantity" at bounding box center [241, 304] width 8 height 8
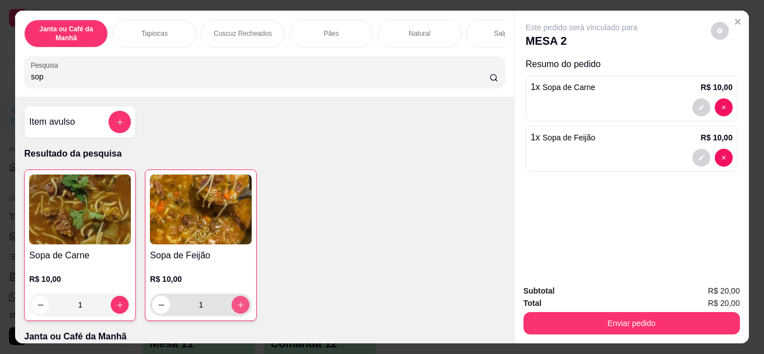
type input "1"
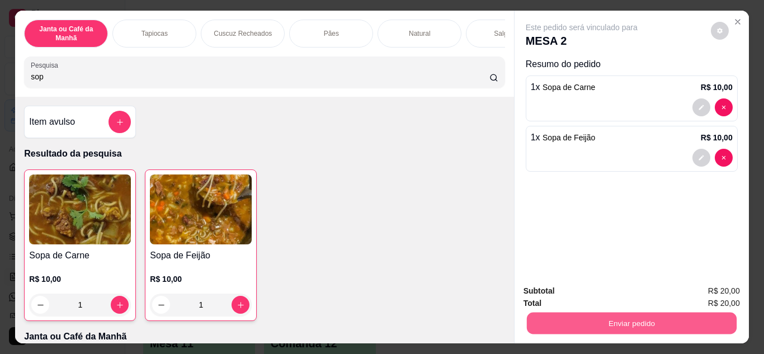
click at [595, 314] on button "Enviar pedido" at bounding box center [631, 324] width 210 height 22
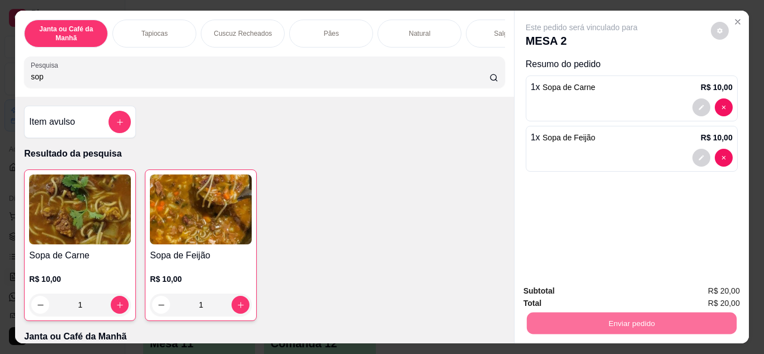
click at [711, 292] on button "Enviar pedido" at bounding box center [711, 291] width 62 height 21
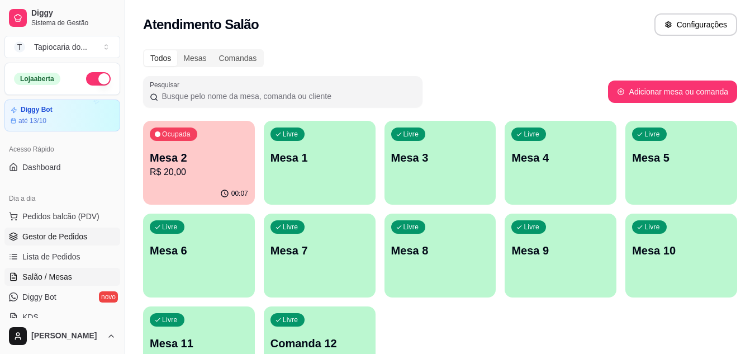
click at [59, 234] on span "Gestor de Pedidos" at bounding box center [54, 236] width 65 height 11
click at [209, 182] on div "Ocupada Mesa 2 R$ 20,00" at bounding box center [199, 152] width 108 height 60
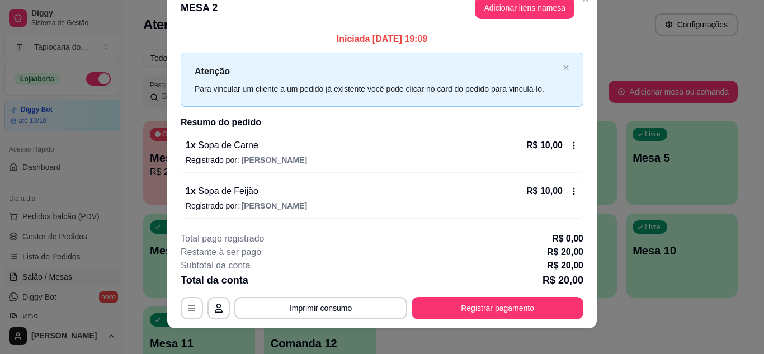
scroll to position [29, 0]
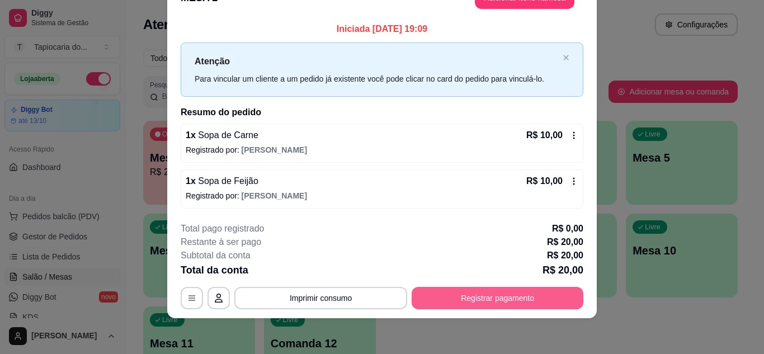
click at [496, 303] on button "Registrar pagamento" at bounding box center [498, 298] width 172 height 22
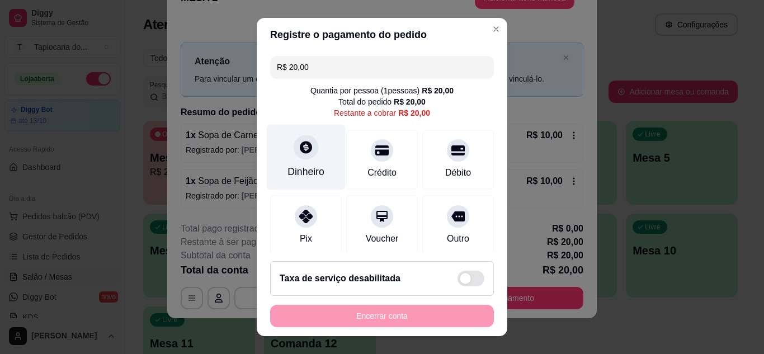
click at [305, 154] on icon at bounding box center [306, 147] width 15 height 15
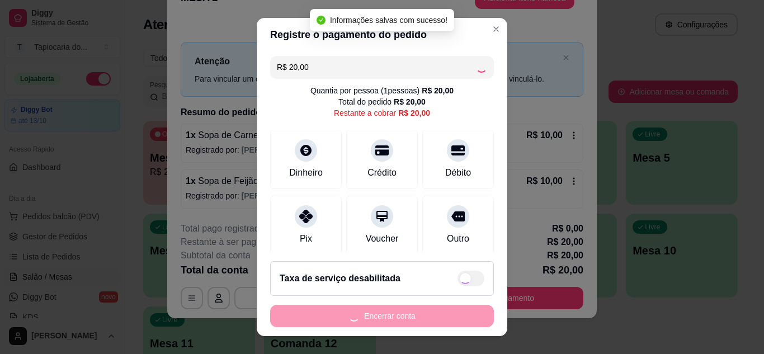
type input "R$ 0,00"
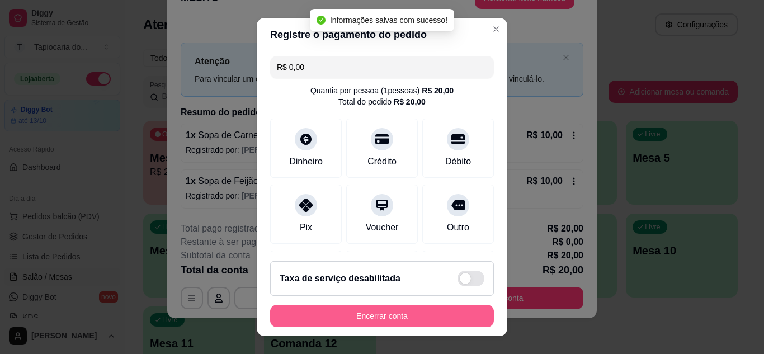
click at [451, 318] on button "Encerrar conta" at bounding box center [382, 316] width 224 height 22
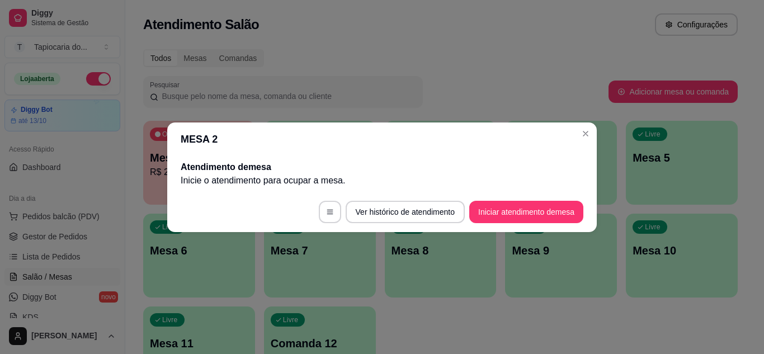
scroll to position [0, 0]
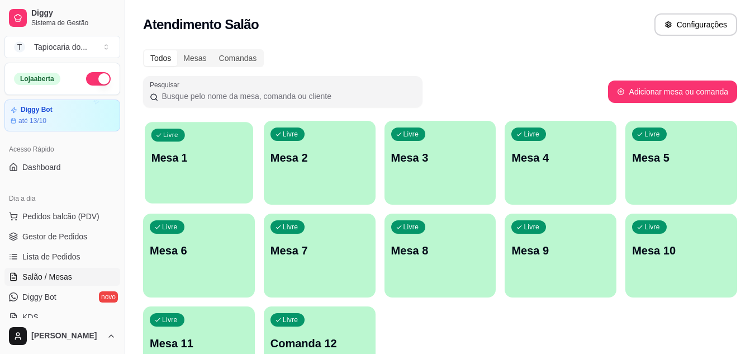
click at [236, 157] on p "Mesa 1" at bounding box center [200, 157] width 96 height 15
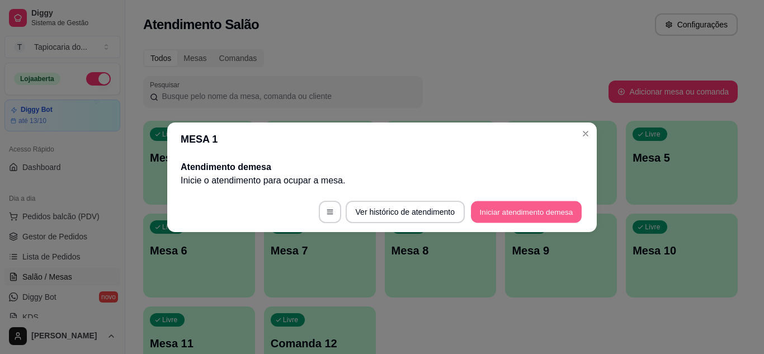
click at [507, 211] on button "Iniciar atendimento de mesa" at bounding box center [526, 212] width 111 height 22
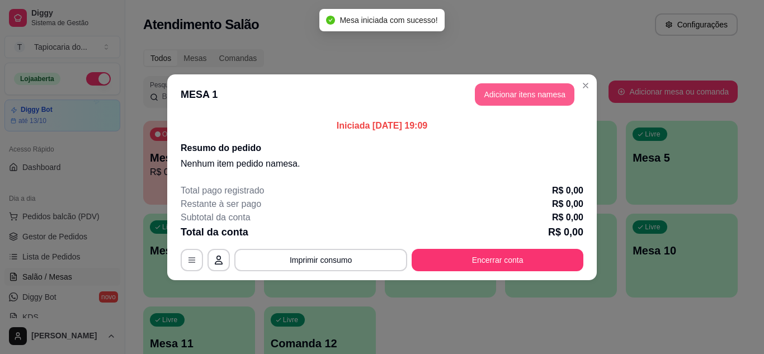
click at [495, 93] on button "Adicionar itens na mesa" at bounding box center [525, 94] width 100 height 22
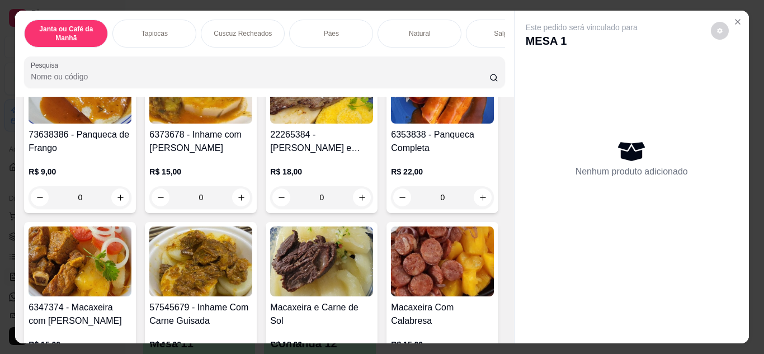
scroll to position [224, 0]
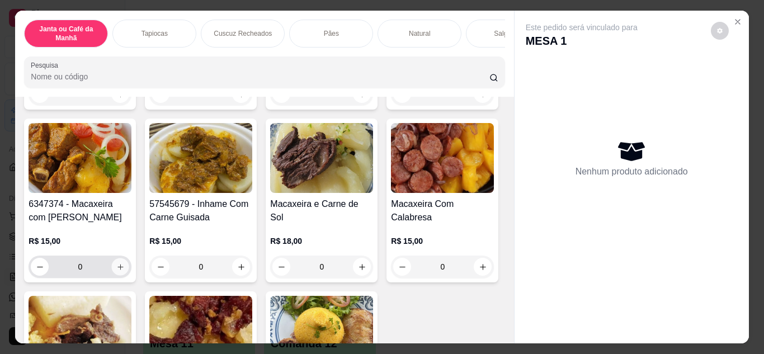
click at [129, 275] on button "increase-product-quantity" at bounding box center [120, 266] width 17 height 17
type input "1"
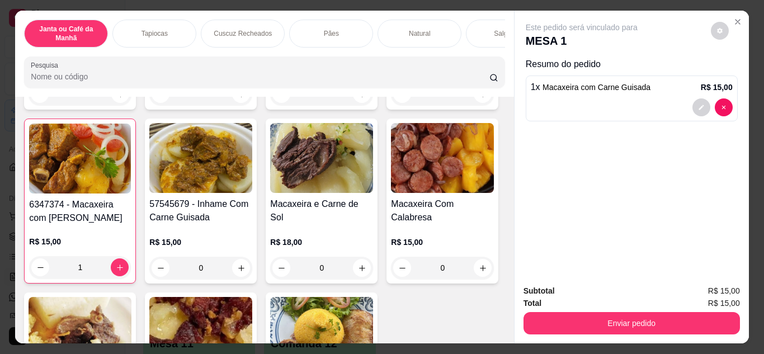
click at [245, 78] on input "Pesquisa" at bounding box center [260, 76] width 458 height 11
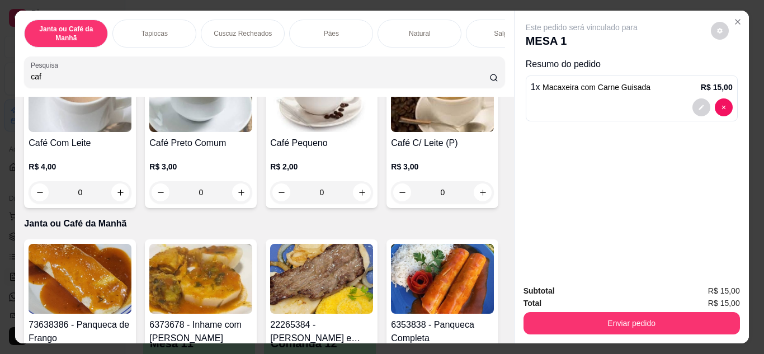
scroll to position [0, 0]
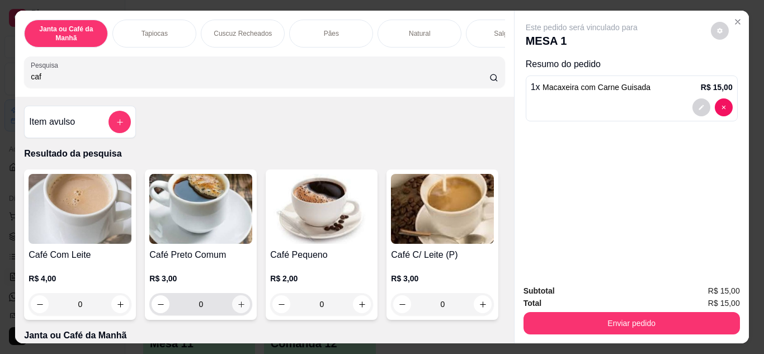
type input "caf"
click at [239, 309] on icon "increase-product-quantity" at bounding box center [241, 304] width 8 height 8
type input "1"
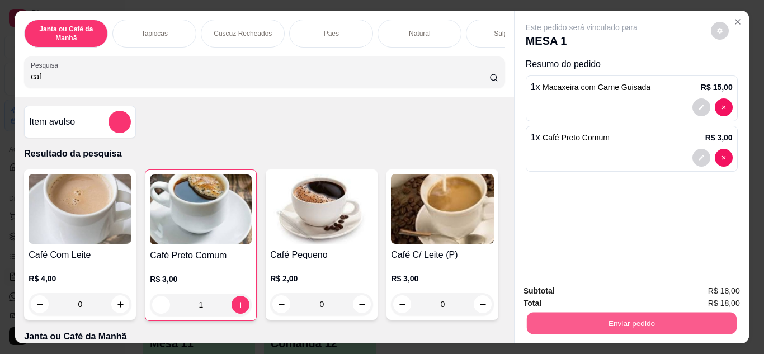
click at [570, 326] on button "Enviar pedido" at bounding box center [631, 324] width 210 height 22
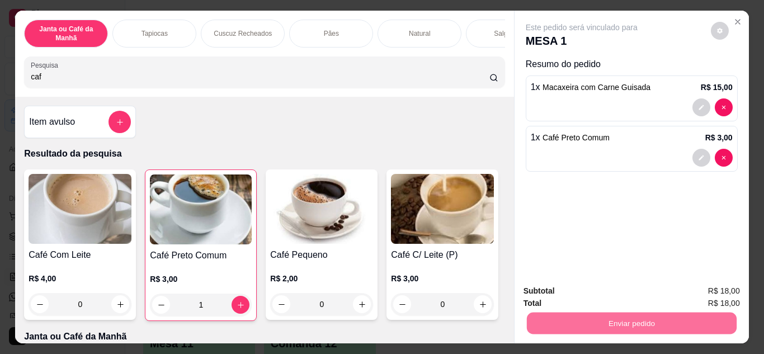
click at [698, 289] on button "Enviar pedido" at bounding box center [710, 291] width 63 height 21
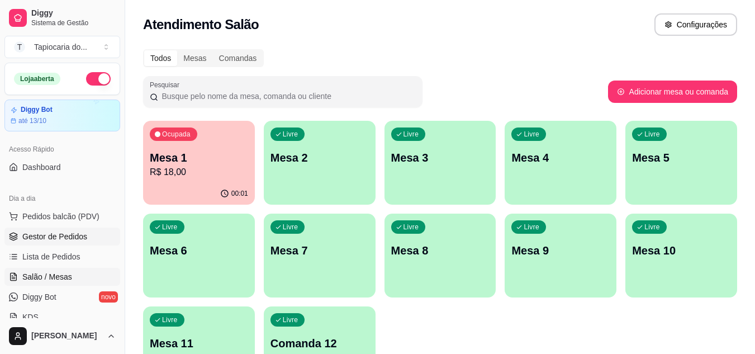
click at [67, 238] on span "Gestor de Pedidos" at bounding box center [54, 236] width 65 height 11
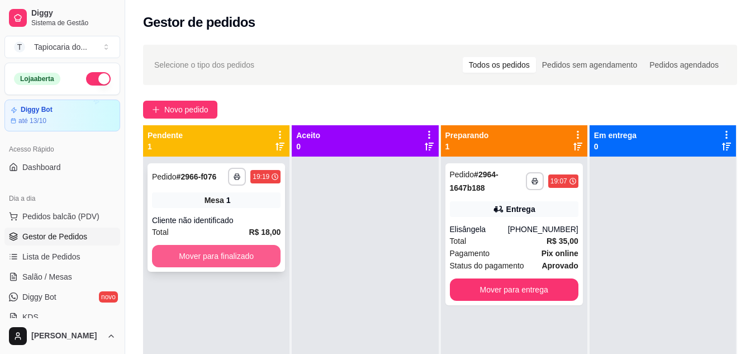
click at [254, 259] on button "Mover para finalizado" at bounding box center [216, 256] width 129 height 22
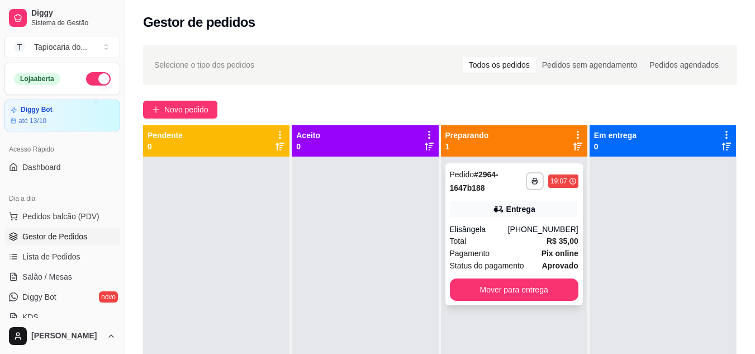
click at [453, 277] on div "**********" at bounding box center [515, 234] width 138 height 142
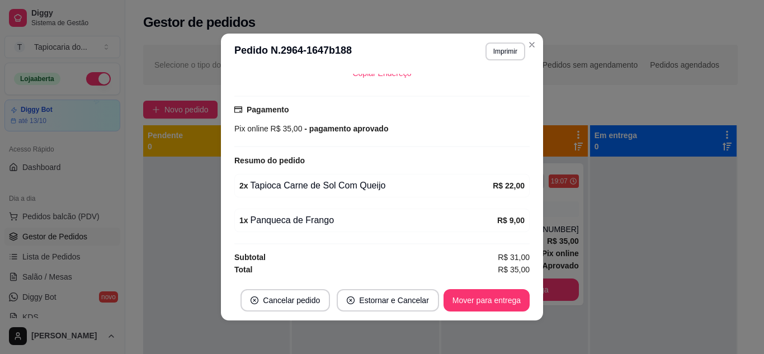
scroll to position [2, 0]
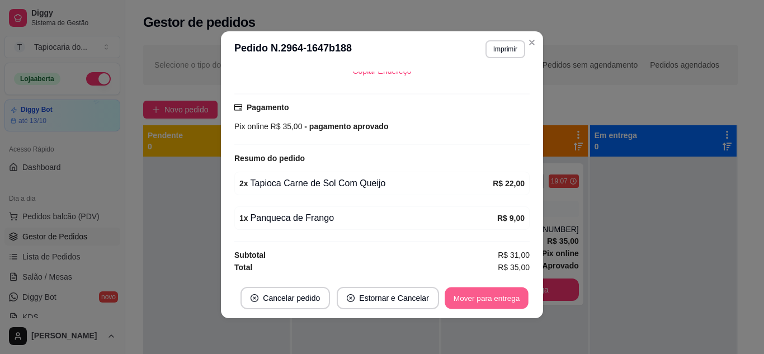
click at [516, 302] on button "Mover para entrega" at bounding box center [487, 298] width 84 height 22
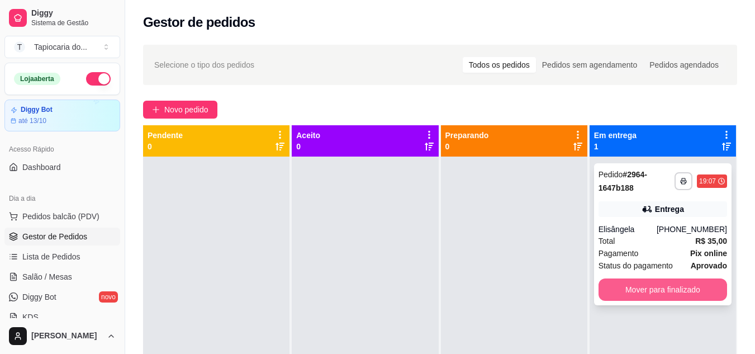
click at [628, 299] on button "Mover para finalizado" at bounding box center [663, 289] width 129 height 22
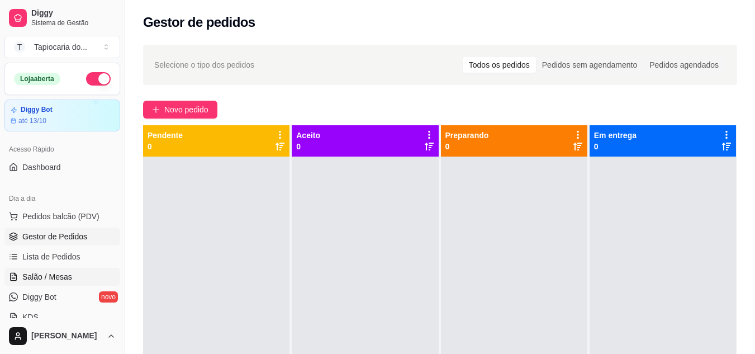
click at [61, 275] on span "Salão / Mesas" at bounding box center [47, 276] width 50 height 11
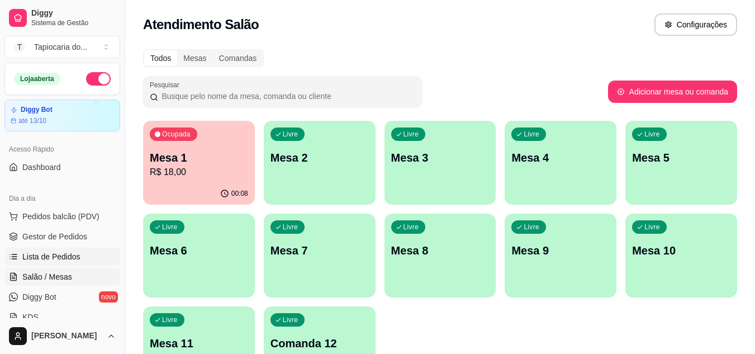
click at [66, 254] on span "Lista de Pedidos" at bounding box center [51, 256] width 58 height 11
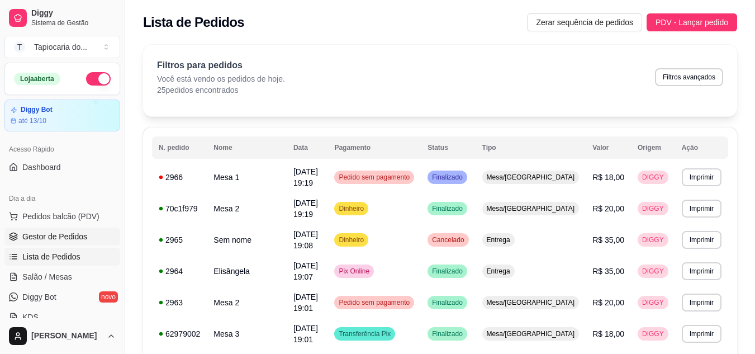
click at [82, 236] on span "Gestor de Pedidos" at bounding box center [54, 236] width 65 height 11
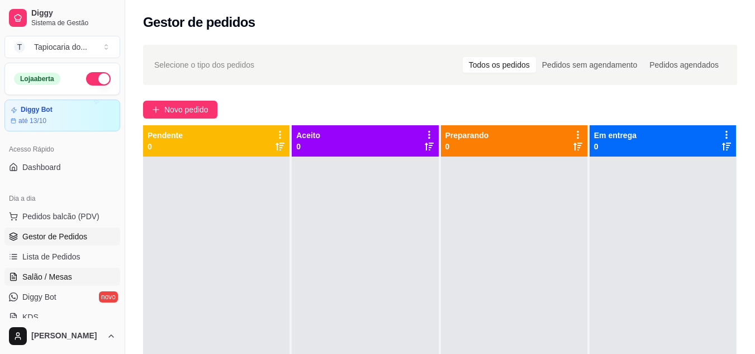
click at [30, 277] on span "Salão / Mesas" at bounding box center [47, 276] width 50 height 11
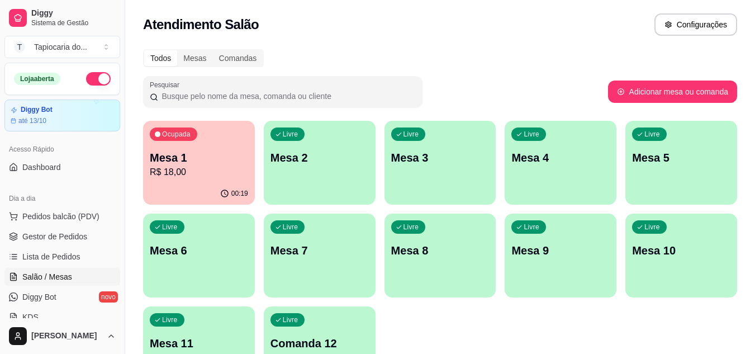
click at [230, 167] on p "R$ 18,00" at bounding box center [199, 172] width 98 height 13
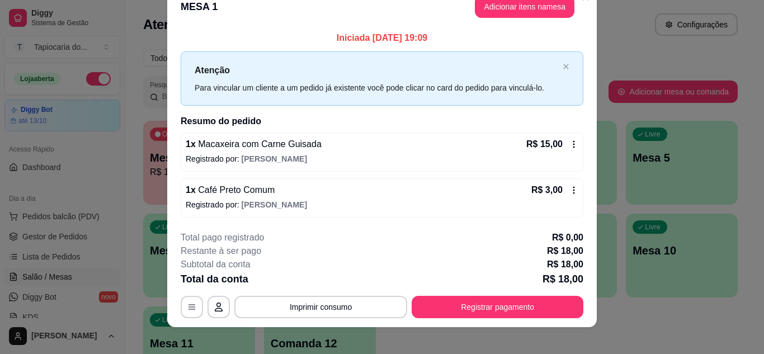
scroll to position [29, 0]
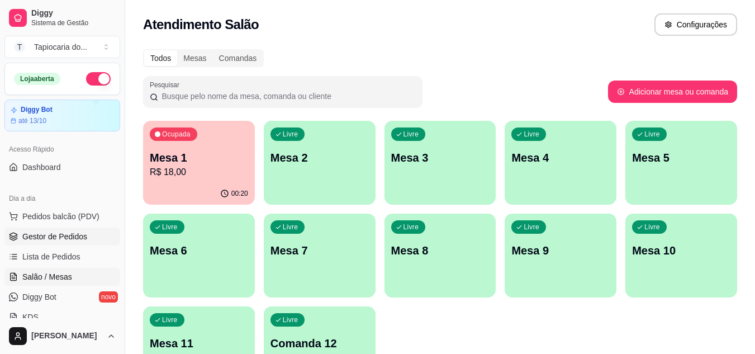
click at [48, 240] on span "Gestor de Pedidos" at bounding box center [54, 236] width 65 height 11
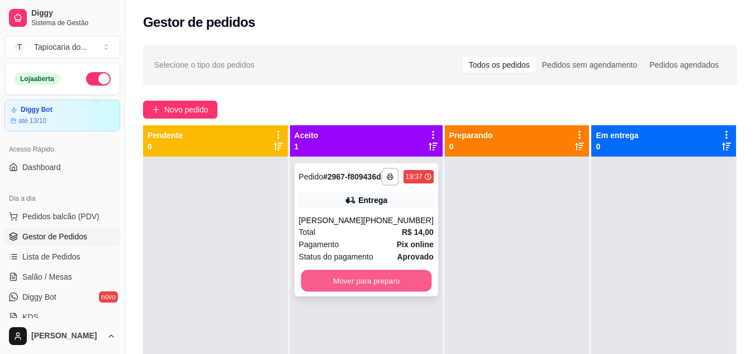
click at [350, 286] on button "Mover para preparo" at bounding box center [366, 281] width 131 height 22
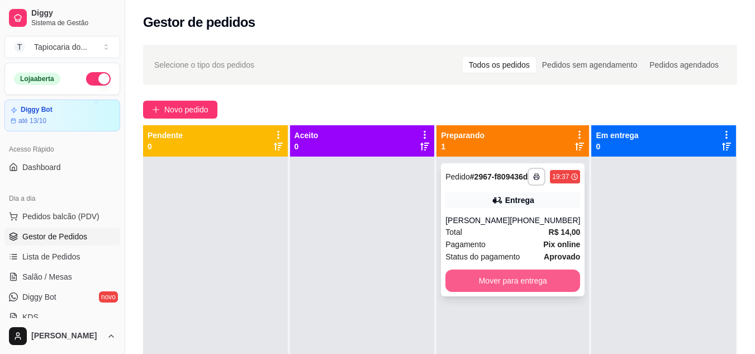
click at [485, 285] on button "Mover para entrega" at bounding box center [513, 281] width 135 height 22
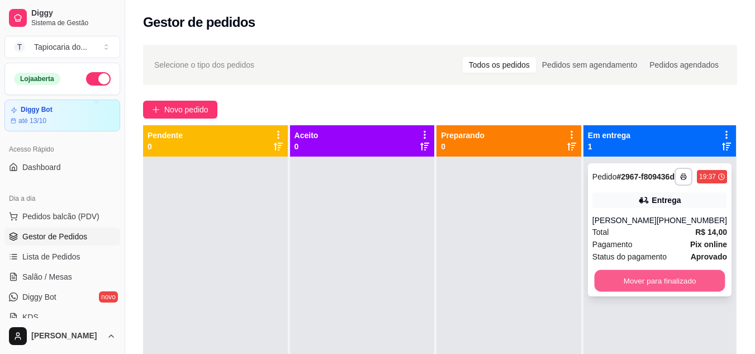
click at [655, 292] on button "Mover para finalizado" at bounding box center [659, 281] width 131 height 22
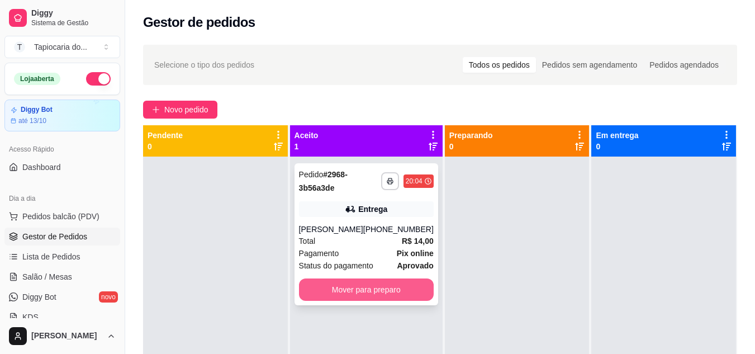
click at [317, 291] on button "Mover para preparo" at bounding box center [366, 289] width 135 height 22
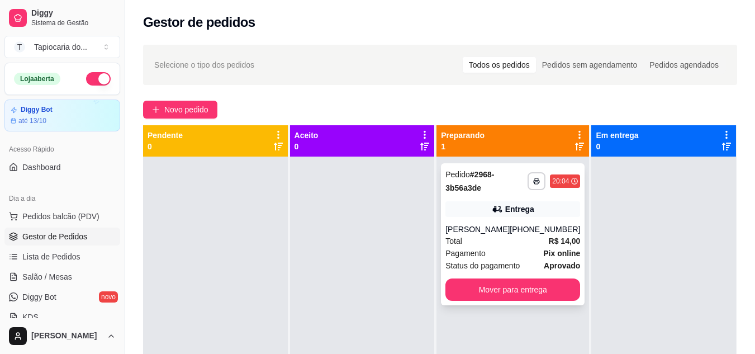
click at [465, 237] on div "Total R$ 14,00" at bounding box center [513, 241] width 135 height 12
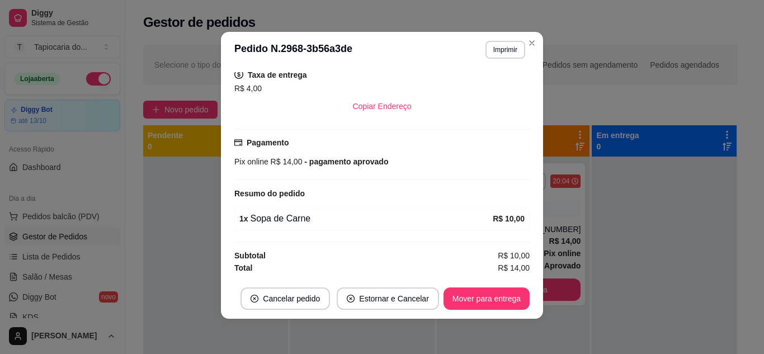
scroll to position [2, 0]
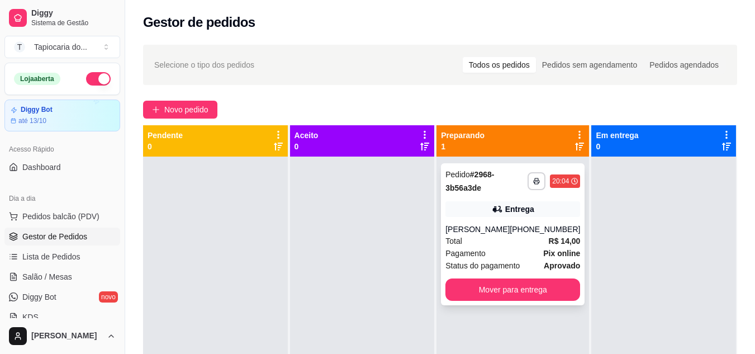
click at [504, 218] on div "**********" at bounding box center [513, 234] width 144 height 142
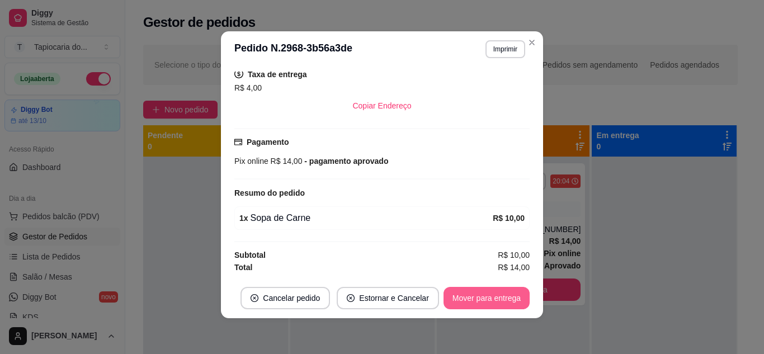
click at [503, 300] on button "Mover para entrega" at bounding box center [486, 298] width 86 height 22
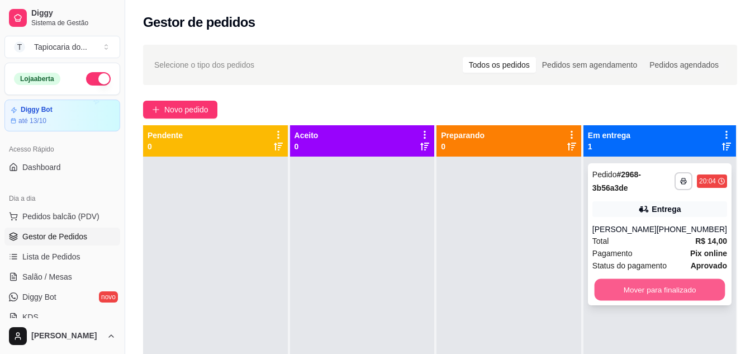
click at [680, 283] on button "Mover para finalizado" at bounding box center [659, 290] width 131 height 22
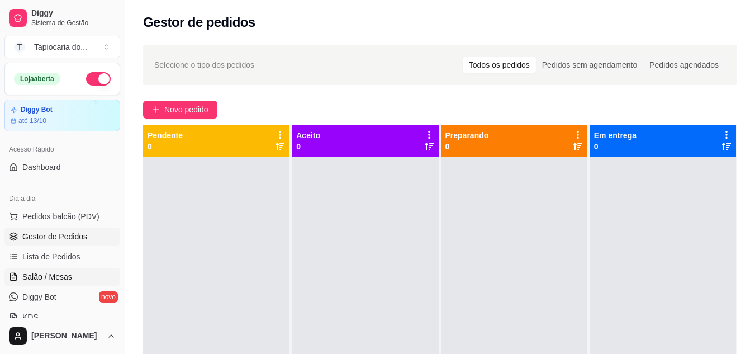
click at [51, 279] on span "Salão / Mesas" at bounding box center [47, 276] width 50 height 11
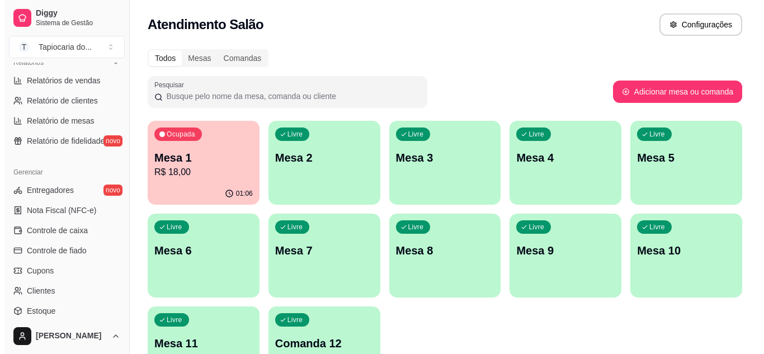
scroll to position [357, 0]
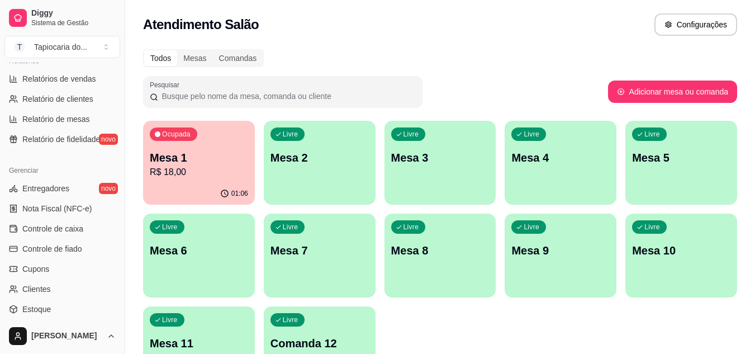
click at [432, 168] on div "Livre Mesa 3" at bounding box center [441, 156] width 112 height 70
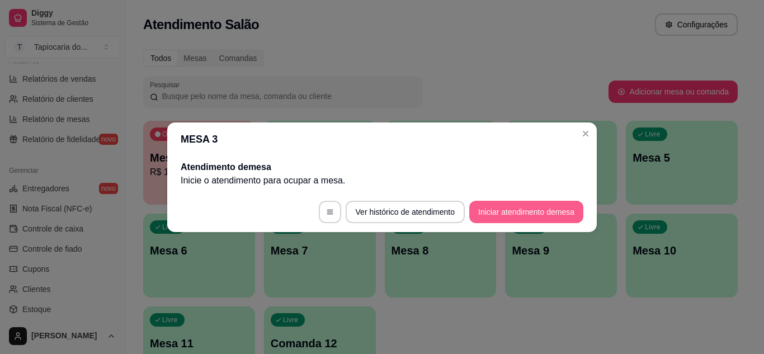
click at [531, 215] on button "Iniciar atendimento de mesa" at bounding box center [526, 212] width 114 height 22
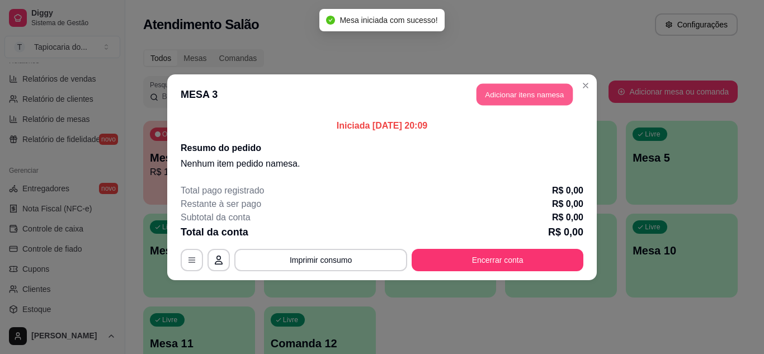
click at [532, 97] on button "Adicionar itens na mesa" at bounding box center [524, 94] width 96 height 22
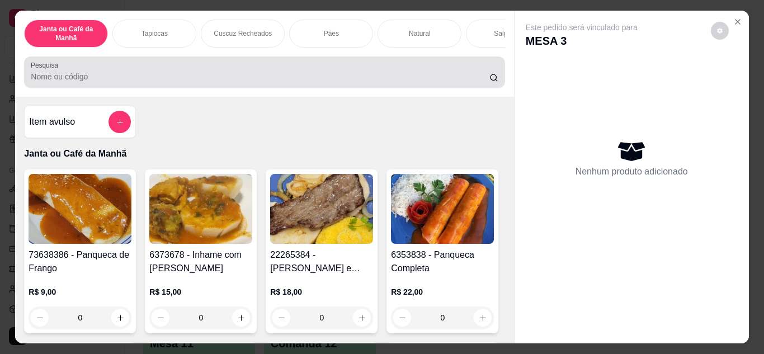
click at [395, 77] on input "Pesquisa" at bounding box center [260, 76] width 458 height 11
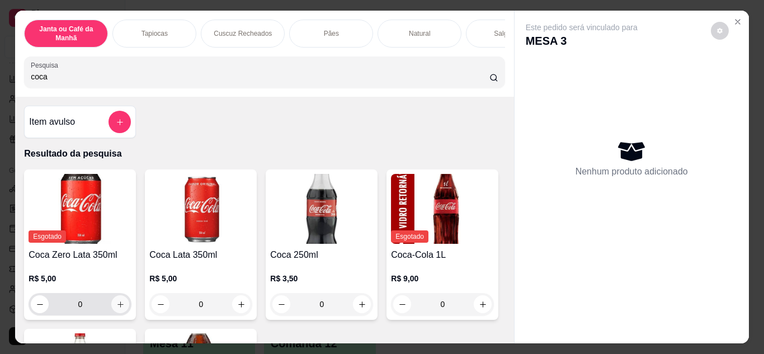
type input "coca"
click at [116, 304] on button "increase-product-quantity" at bounding box center [120, 303] width 17 height 17
click at [118, 121] on button "add-separate-item" at bounding box center [120, 122] width 22 height 22
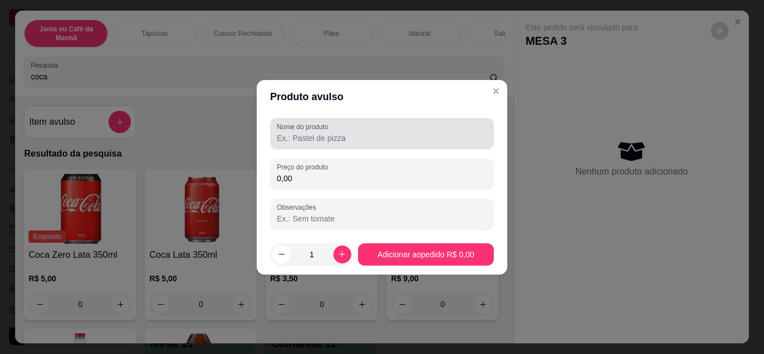
click at [295, 135] on input "Nome do produto" at bounding box center [382, 138] width 210 height 11
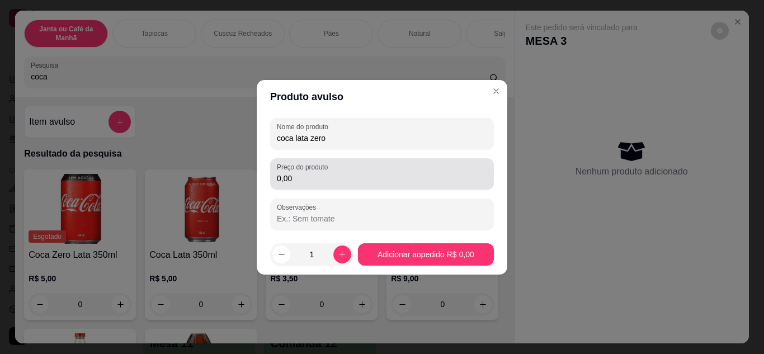
type input "coca lata zero"
click at [297, 181] on input "0,00" at bounding box center [382, 178] width 210 height 11
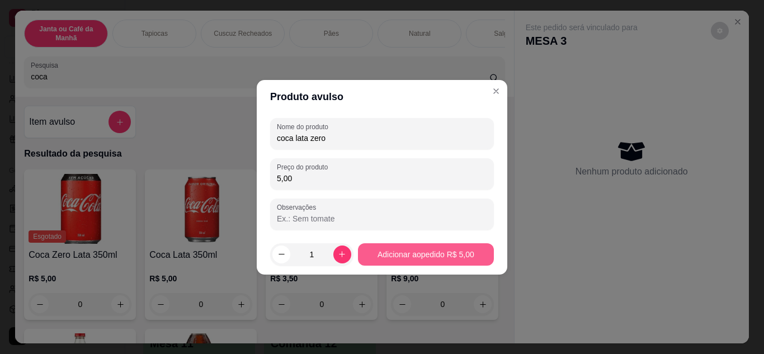
type input "5,00"
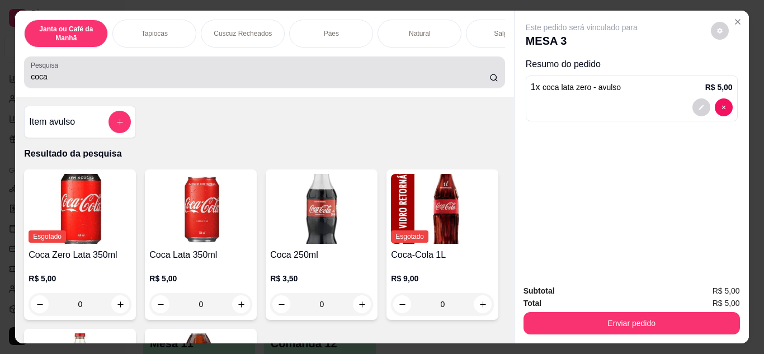
click at [210, 82] on input "coca" at bounding box center [260, 76] width 458 height 11
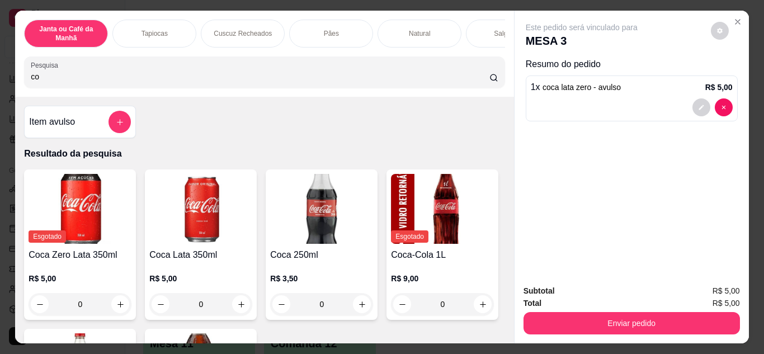
type input "c"
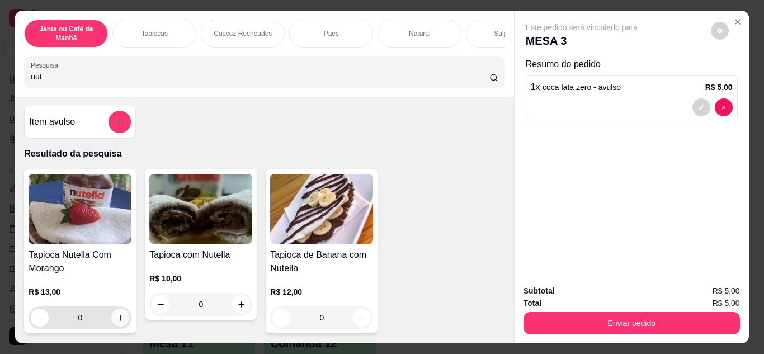
type input "nut"
click at [112, 324] on button "increase-product-quantity" at bounding box center [120, 317] width 17 height 17
type input "1"
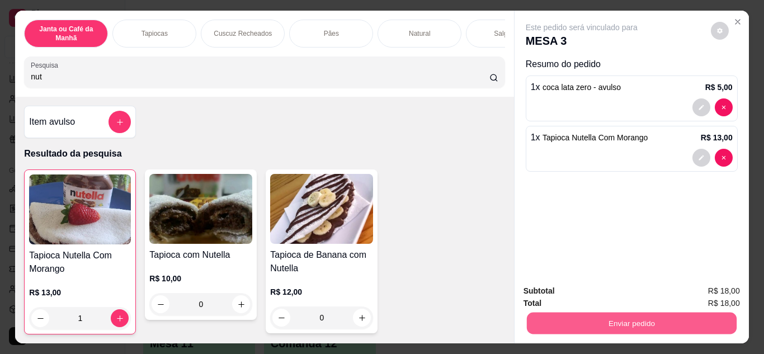
click at [617, 313] on button "Enviar pedido" at bounding box center [631, 324] width 210 height 22
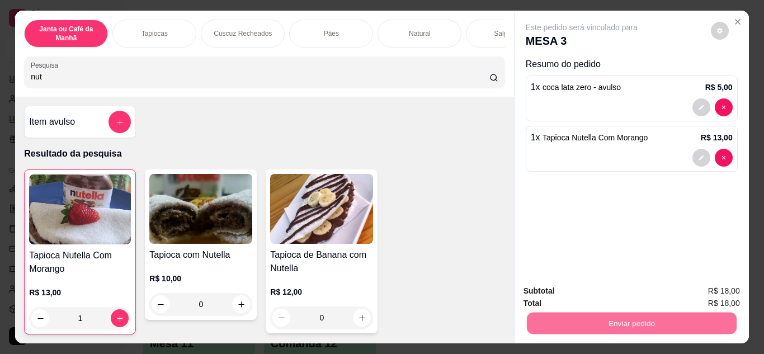
click at [710, 292] on button "Enviar pedido" at bounding box center [710, 291] width 63 height 21
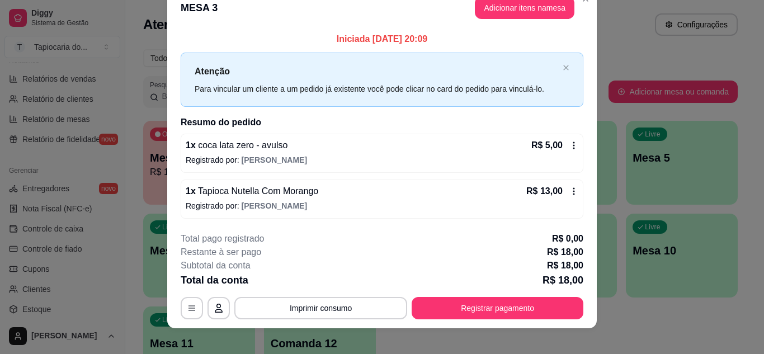
scroll to position [29, 0]
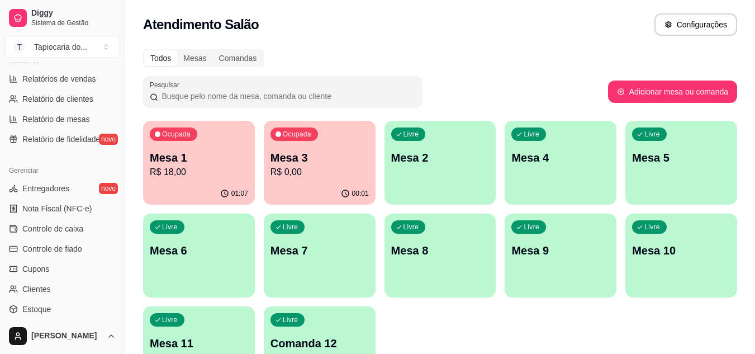
click at [205, 163] on p "Mesa 1" at bounding box center [199, 158] width 98 height 16
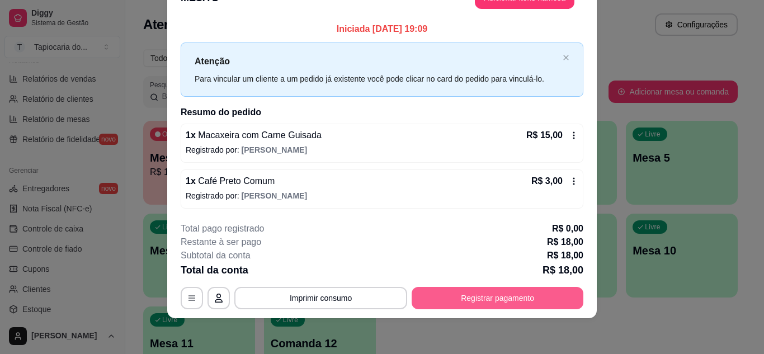
click at [493, 296] on button "Registrar pagamento" at bounding box center [498, 298] width 172 height 22
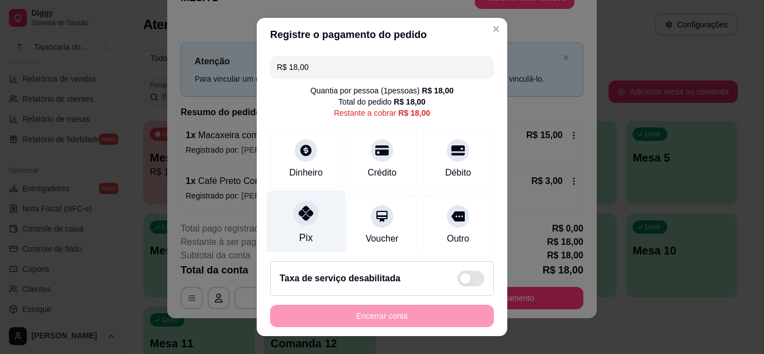
click at [314, 230] on div "Pix" at bounding box center [306, 222] width 79 height 65
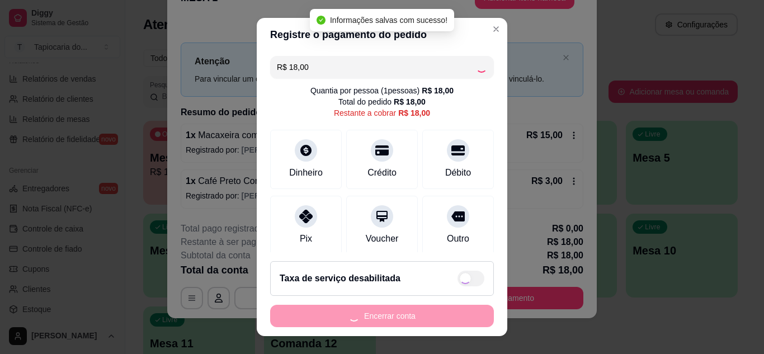
type input "R$ 0,00"
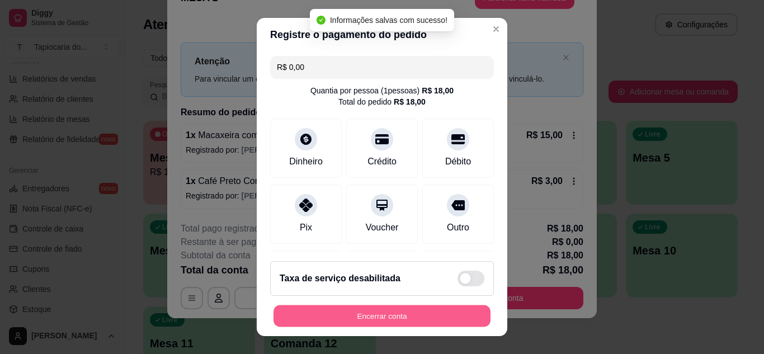
click at [370, 315] on button "Encerrar conta" at bounding box center [381, 316] width 217 height 22
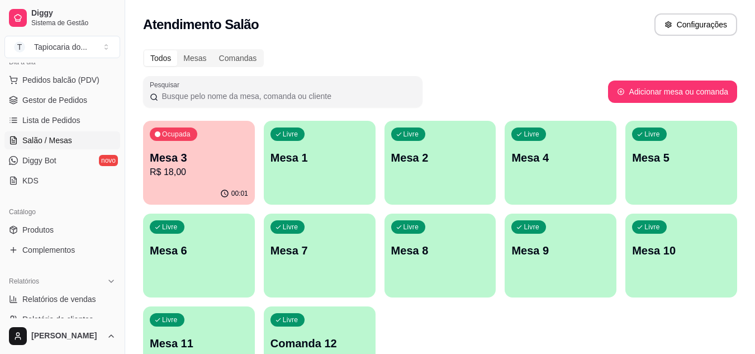
scroll to position [0, 0]
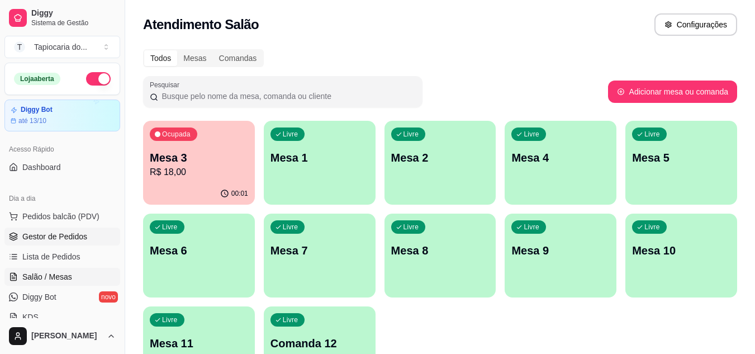
click at [75, 239] on span "Gestor de Pedidos" at bounding box center [54, 236] width 65 height 11
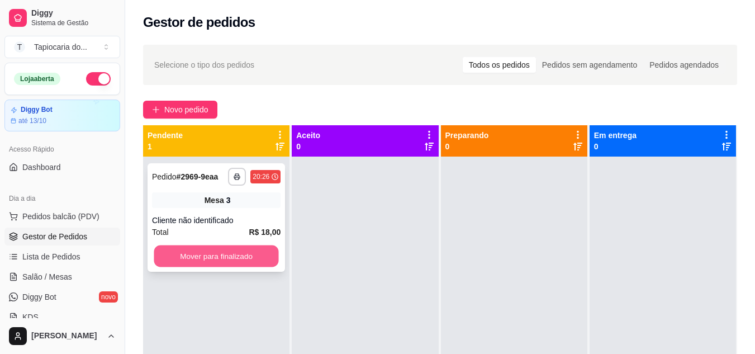
click at [218, 247] on button "Mover para finalizado" at bounding box center [216, 256] width 125 height 22
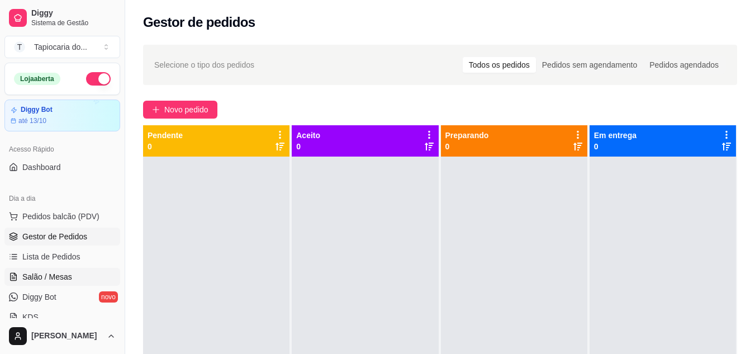
click at [81, 280] on link "Salão / Mesas" at bounding box center [62, 277] width 116 height 18
